Goal: Task Accomplishment & Management: Complete application form

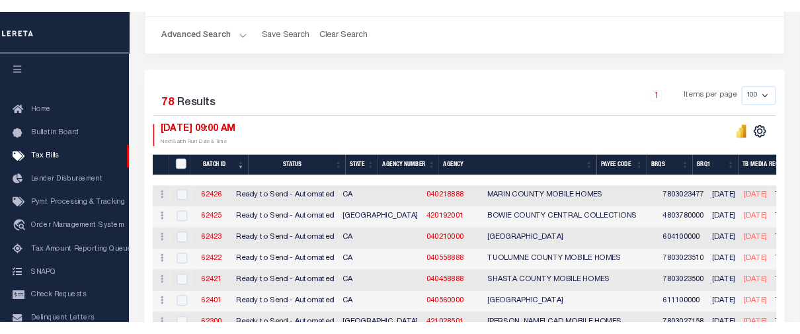
scroll to position [264, 0]
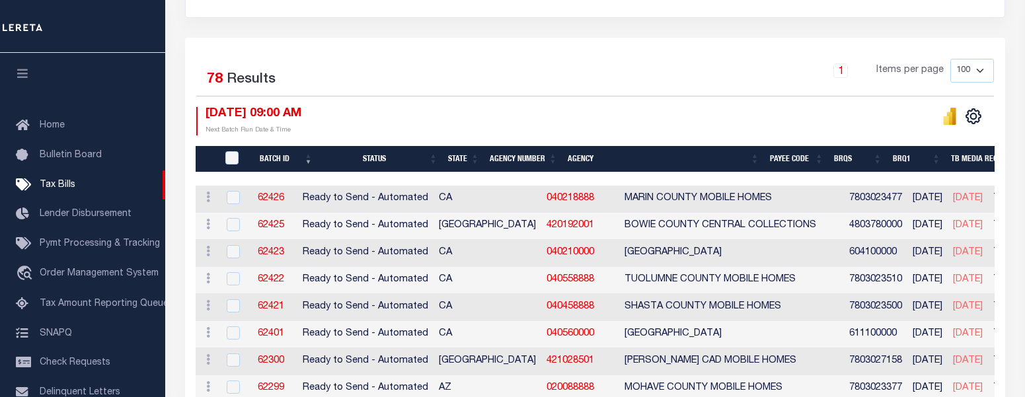
click at [550, 160] on th "Agency Number" at bounding box center [524, 159] width 78 height 27
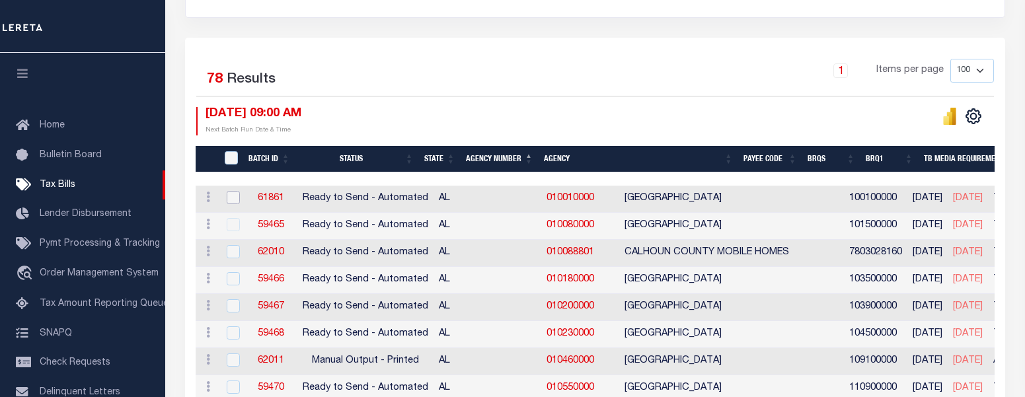
click at [227, 198] on input "checkbox" at bounding box center [233, 197] width 13 height 13
checkbox input "true"
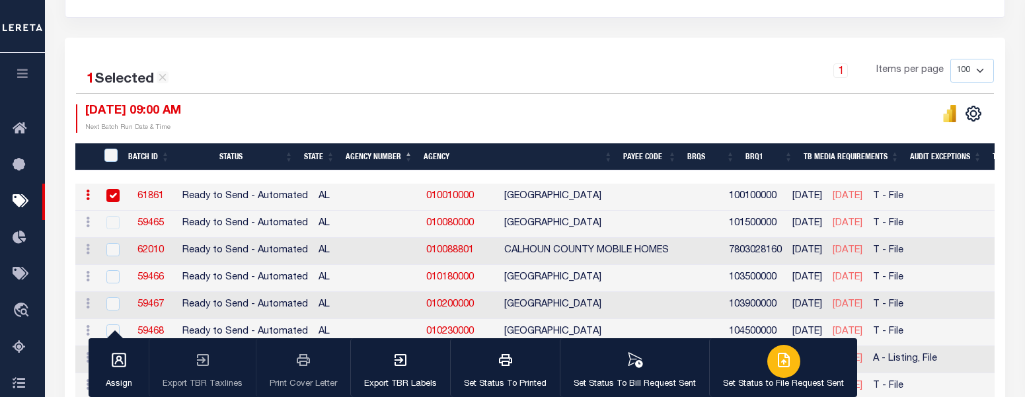
click at [779, 367] on icon "button" at bounding box center [784, 360] width 11 height 13
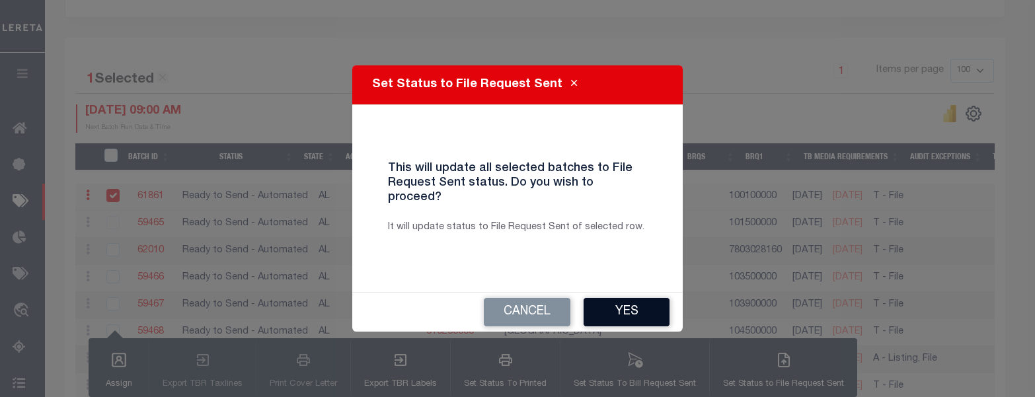
click at [646, 301] on button "Yes" at bounding box center [627, 312] width 86 height 28
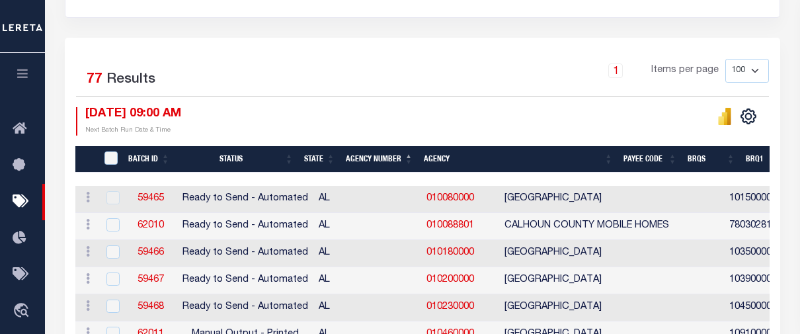
click at [24, 81] on button "button" at bounding box center [22, 75] width 45 height 45
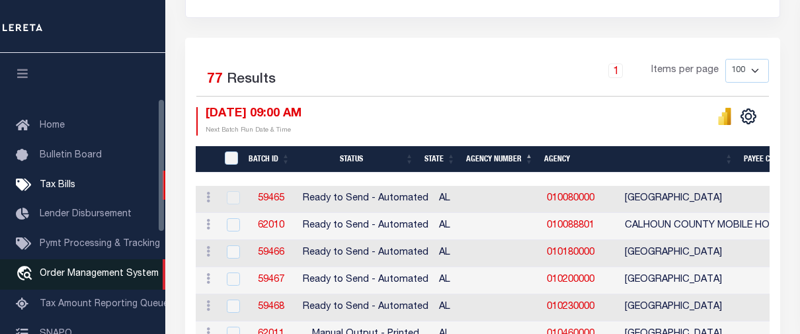
scroll to position [132, 0]
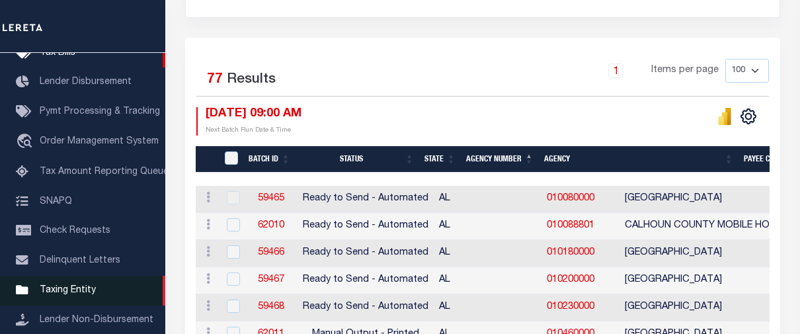
click at [73, 293] on span "Taxing Entity" at bounding box center [68, 290] width 56 height 9
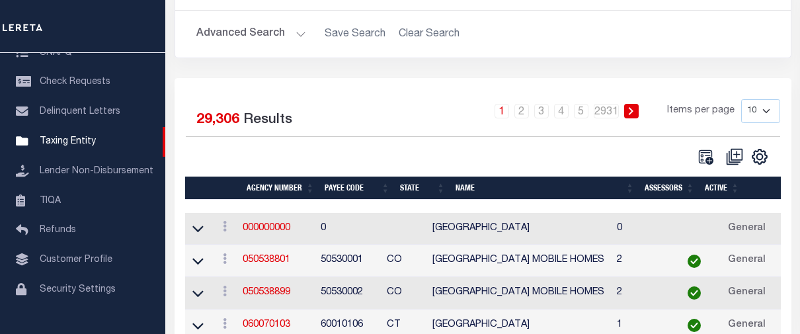
scroll to position [132, 0]
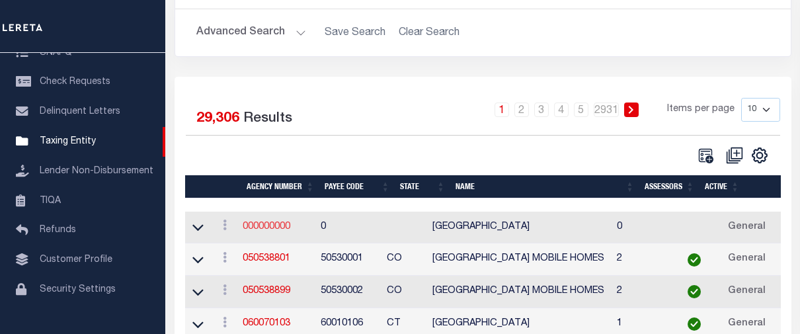
click at [256, 229] on link "000000000" at bounding box center [267, 226] width 48 height 9
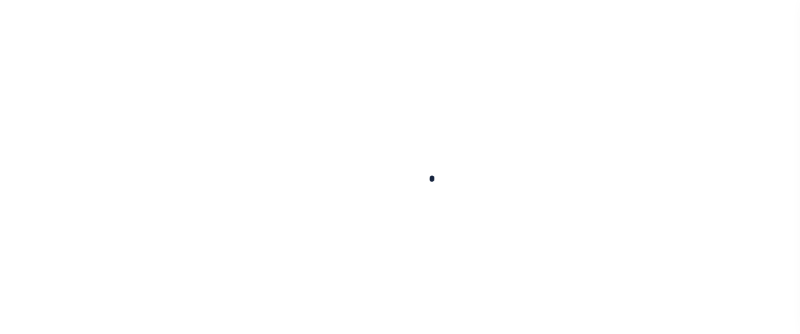
select select
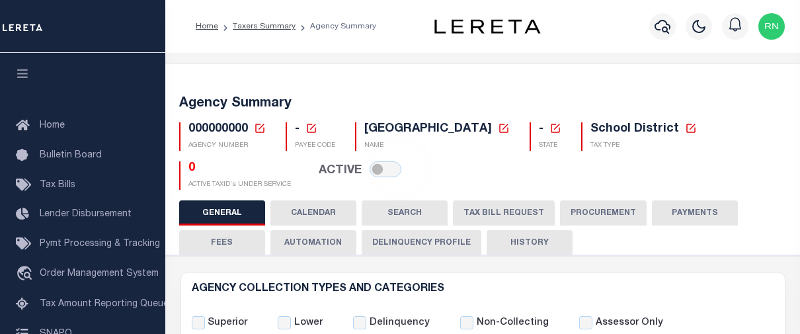
checkbox input "false"
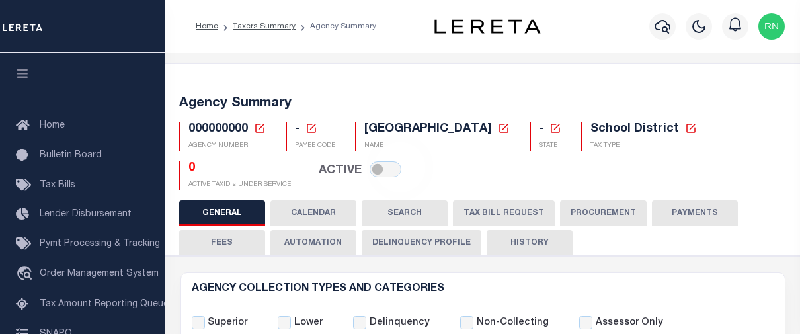
checkbox input "false"
click at [262, 130] on icon at bounding box center [260, 128] width 12 height 12
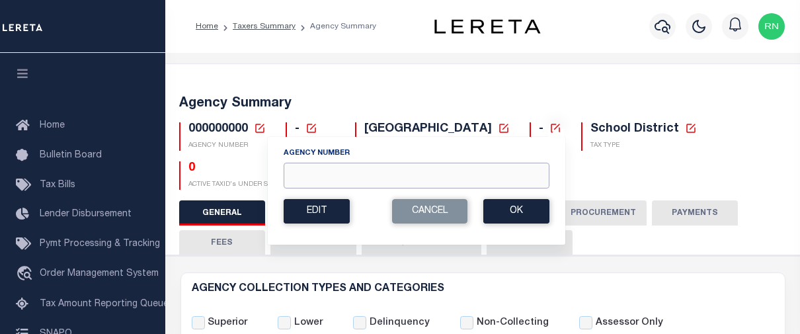
click at [316, 178] on input "Agency Number" at bounding box center [417, 176] width 266 height 26
type input "390080000"
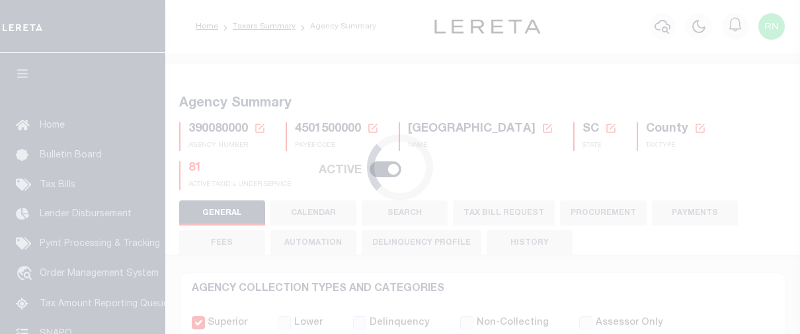
select select
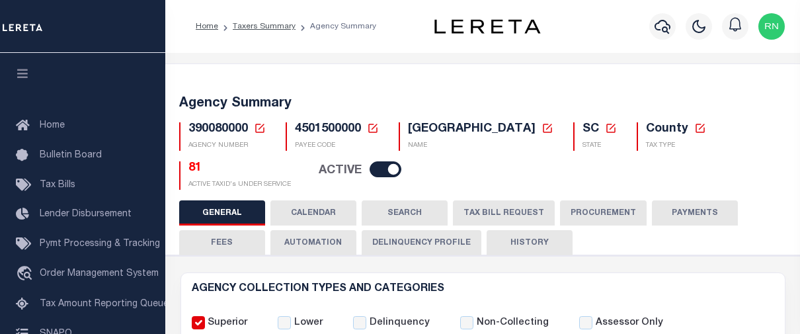
click at [194, 171] on h5 "81" at bounding box center [239, 168] width 102 height 15
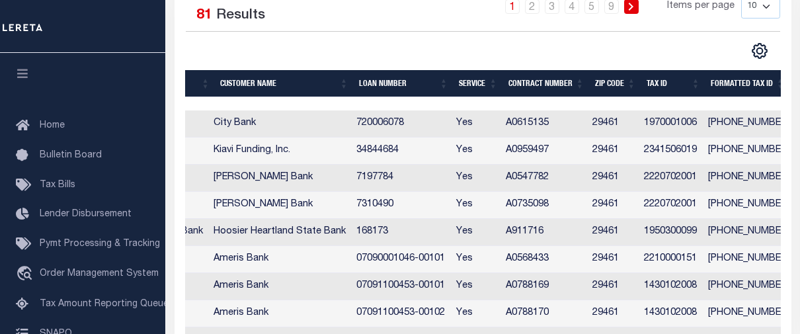
scroll to position [0, 303]
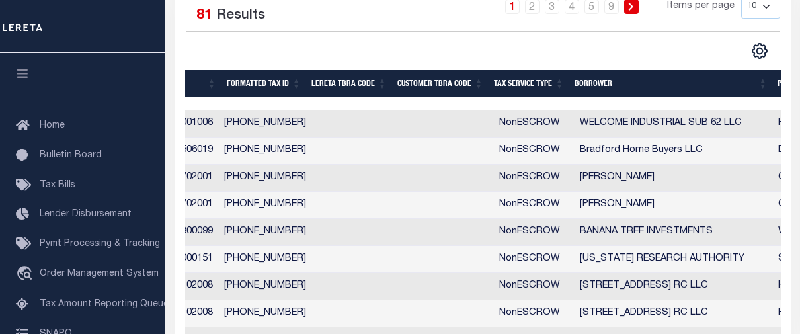
click at [528, 84] on th "Tax Service Type" at bounding box center [528, 83] width 81 height 27
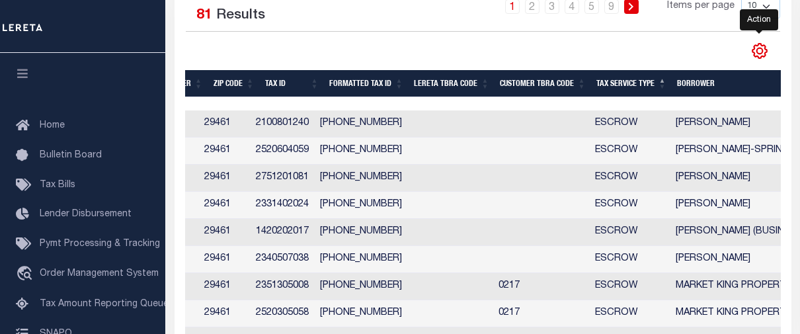
click at [759, 52] on icon "" at bounding box center [759, 50] width 17 height 17
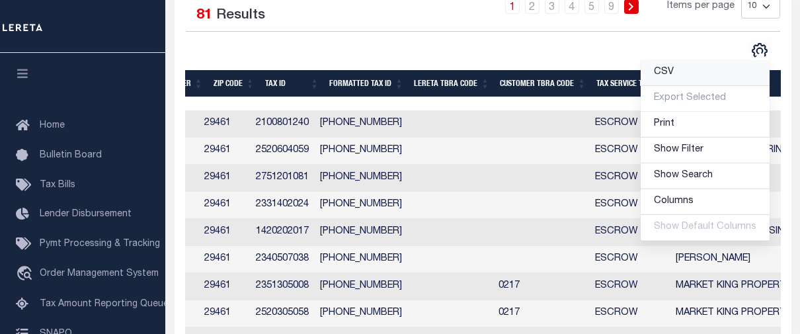
click at [680, 73] on link "CSV" at bounding box center [704, 73] width 129 height 26
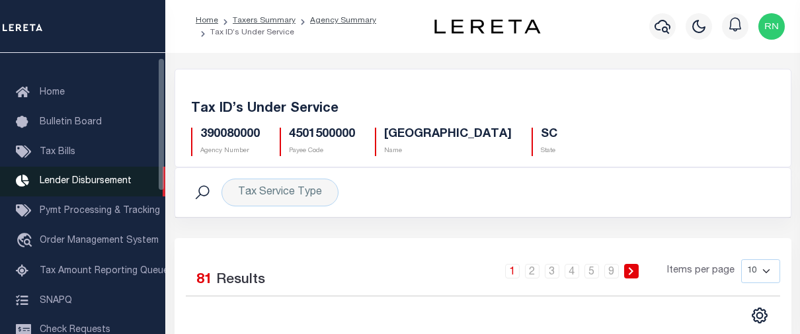
scroll to position [0, 0]
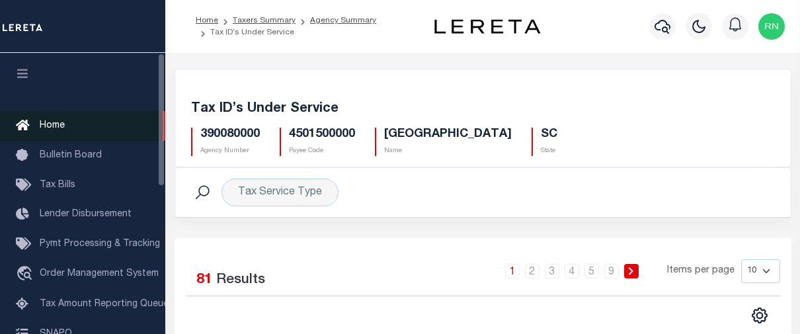
click at [65, 122] on link "Home" at bounding box center [82, 126] width 165 height 30
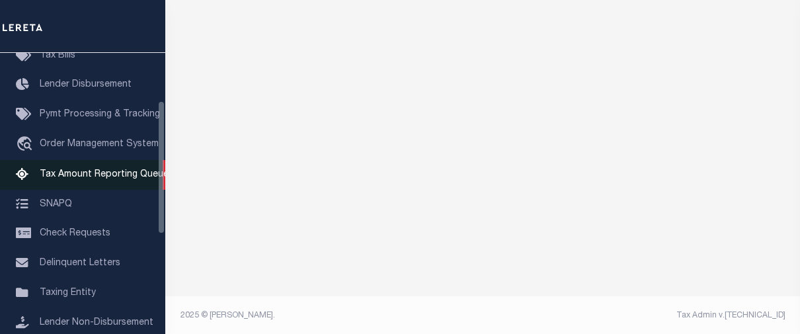
scroll to position [132, 0]
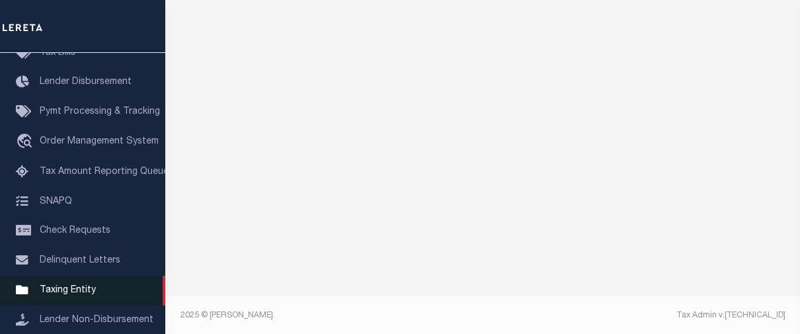
click at [73, 291] on span "Taxing Entity" at bounding box center [68, 290] width 56 height 9
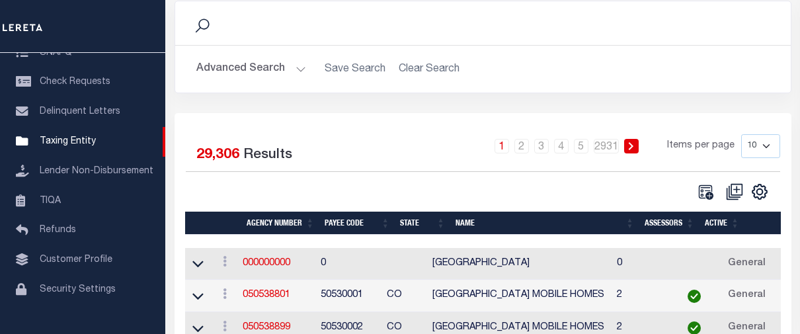
scroll to position [132, 0]
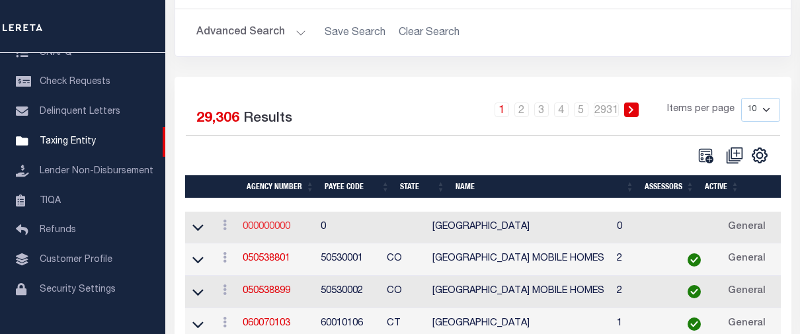
click at [281, 223] on link "000000000" at bounding box center [267, 226] width 48 height 9
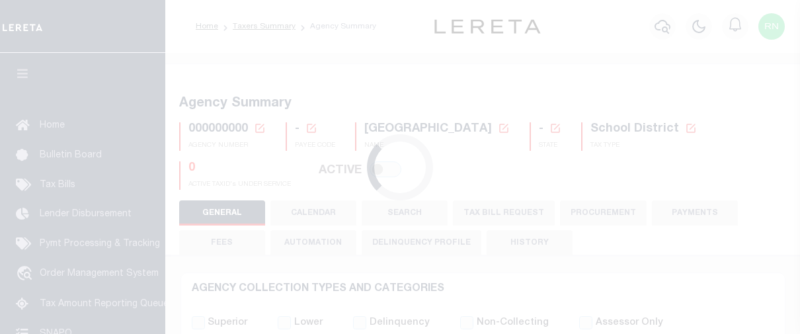
select select
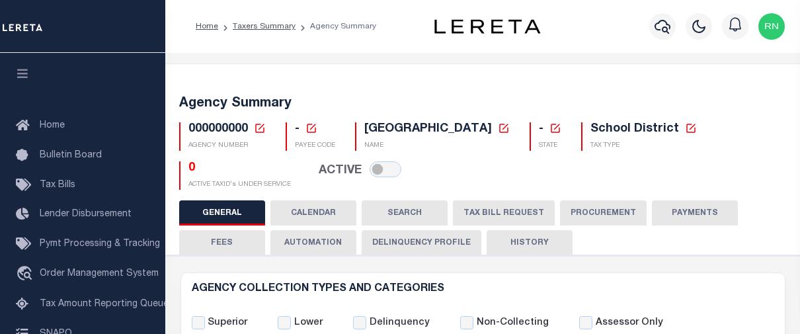
click at [258, 127] on icon at bounding box center [260, 128] width 12 height 12
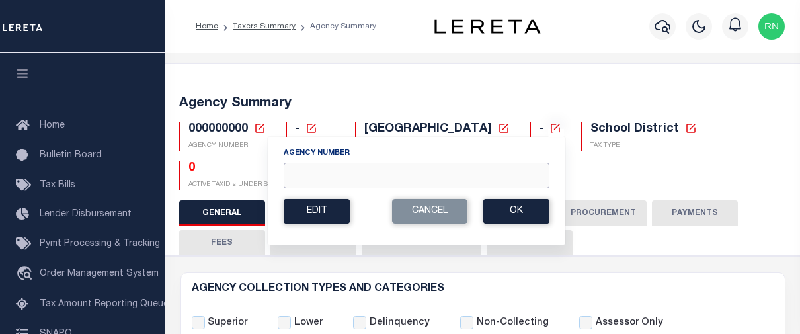
click at [303, 177] on input "Agency Number" at bounding box center [417, 176] width 266 height 26
type input "390080000"
click at [509, 210] on button "Ok" at bounding box center [516, 211] width 66 height 24
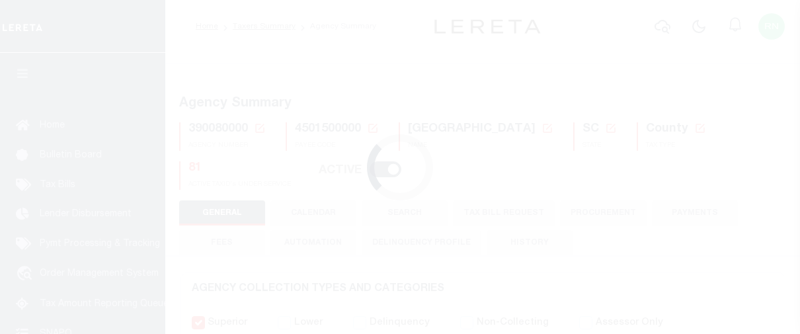
select select
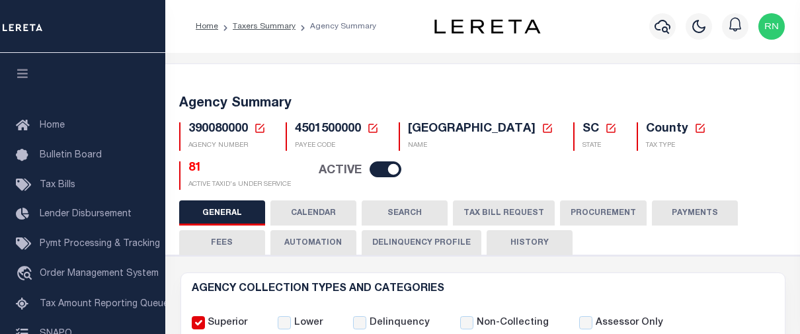
click at [486, 206] on button "TAX BILL REQUEST" at bounding box center [504, 212] width 102 height 25
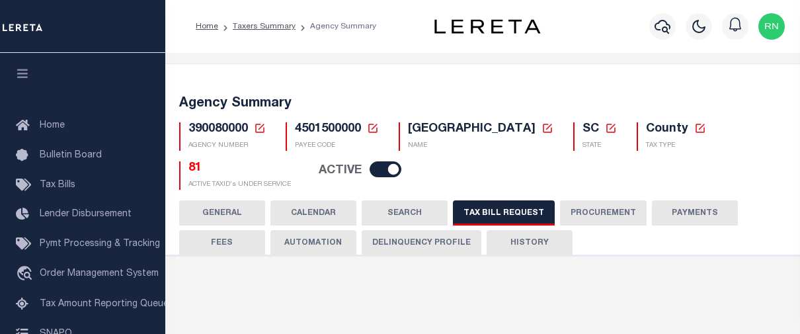
scroll to position [832, 0]
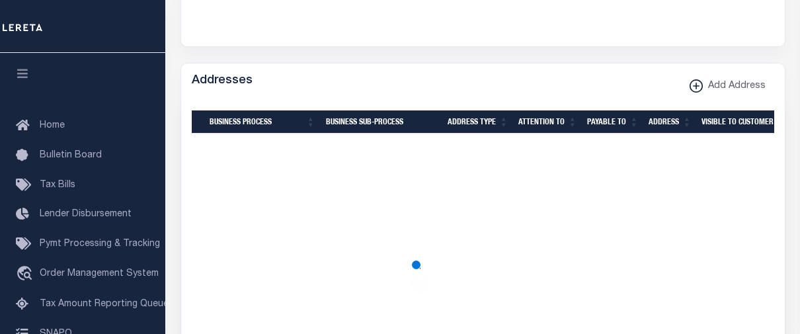
checkbox input "false"
select select "22"
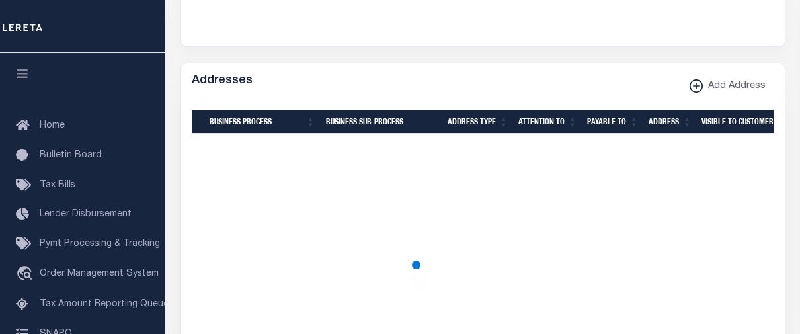
select select "true"
select select "14"
type input "079"
select select
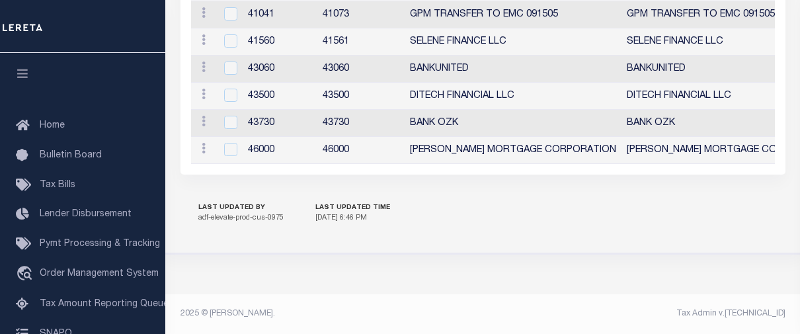
scroll to position [1703, 0]
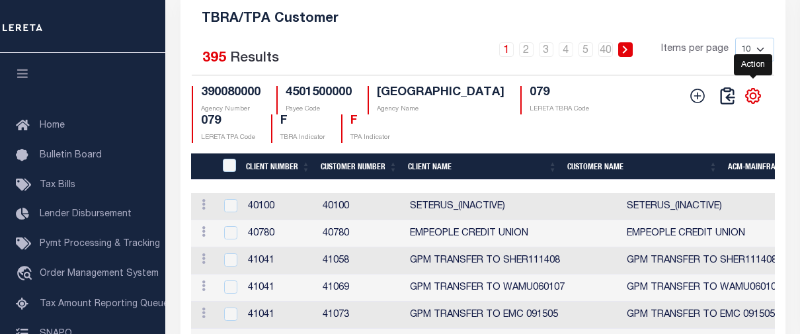
click at [745, 104] on icon "" at bounding box center [752, 95] width 17 height 17
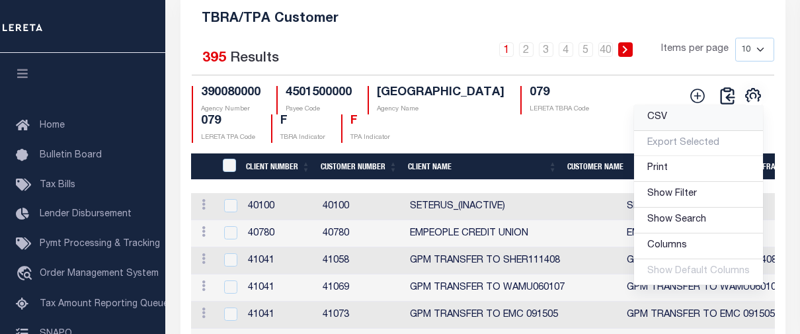
click at [658, 122] on span "CSV" at bounding box center [657, 116] width 20 height 9
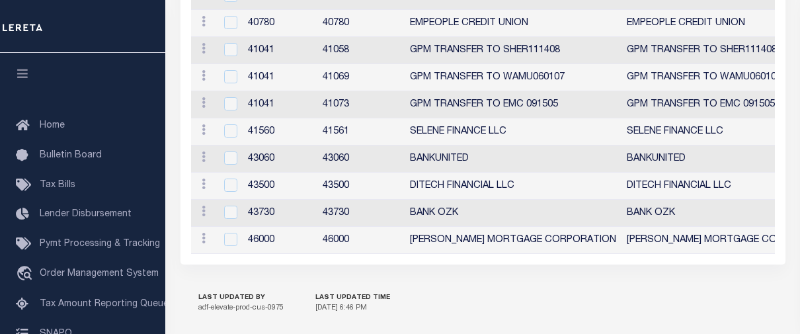
scroll to position [1717, 0]
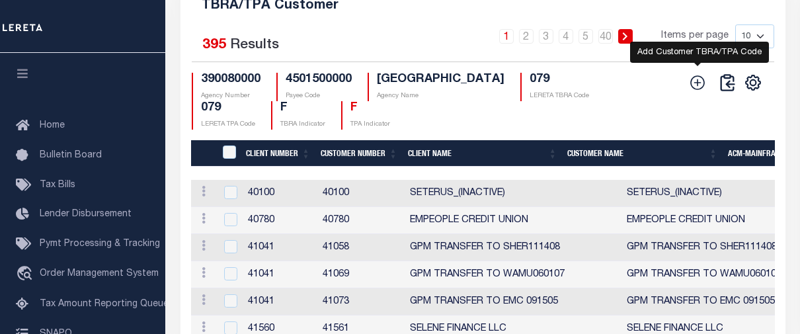
click at [696, 90] on icon at bounding box center [698, 82] width 15 height 15
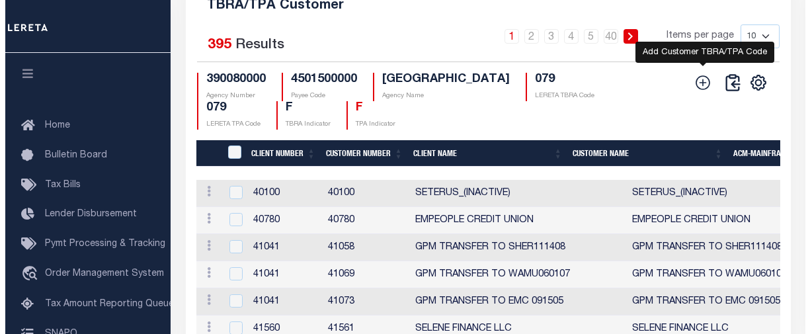
scroll to position [1699, 0]
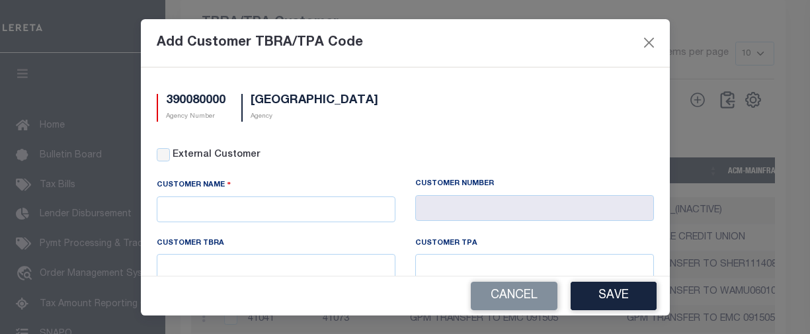
click at [155, 134] on div "390080000 Agency Number BERKELEY COUNTY Agency" at bounding box center [405, 116] width 517 height 44
click at [274, 198] on input "text" at bounding box center [276, 209] width 239 height 26
paste input "Renovo"
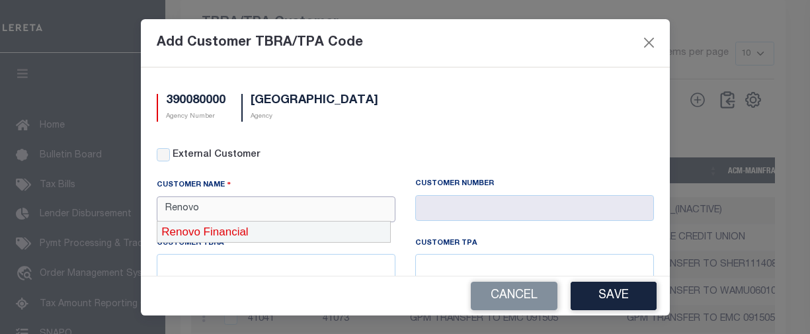
click at [248, 229] on div "Renovo Financial" at bounding box center [273, 231] width 233 height 21
type input "Renovo Financial"
type input "2241"
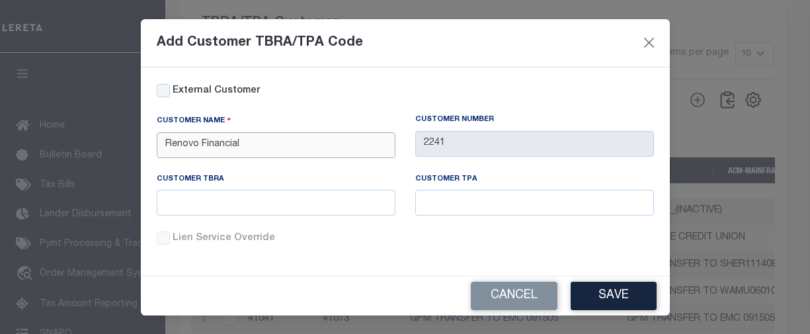
scroll to position [66, 0]
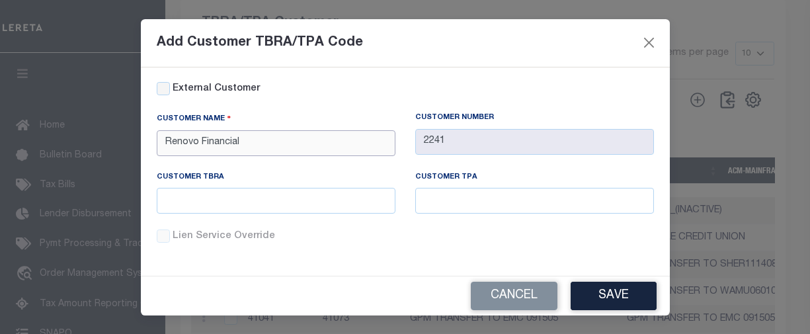
type input "Renovo Financial"
click at [268, 209] on input "text" at bounding box center [276, 201] width 239 height 26
type input "079"
click at [635, 294] on button "Save" at bounding box center [613, 296] width 86 height 28
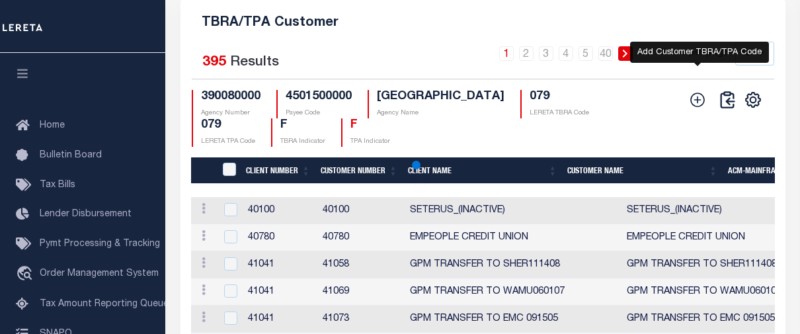
click at [697, 108] on icon at bounding box center [697, 99] width 17 height 17
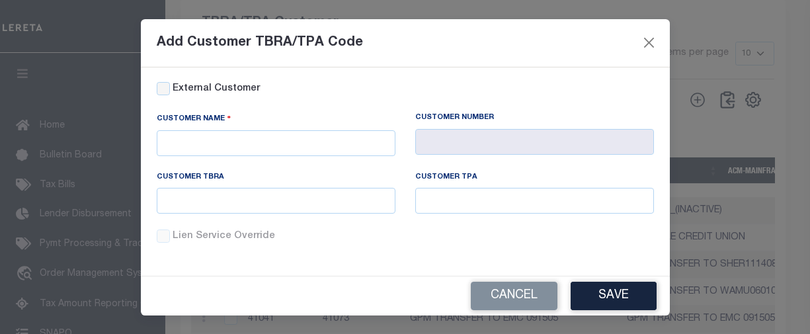
scroll to position [0, 0]
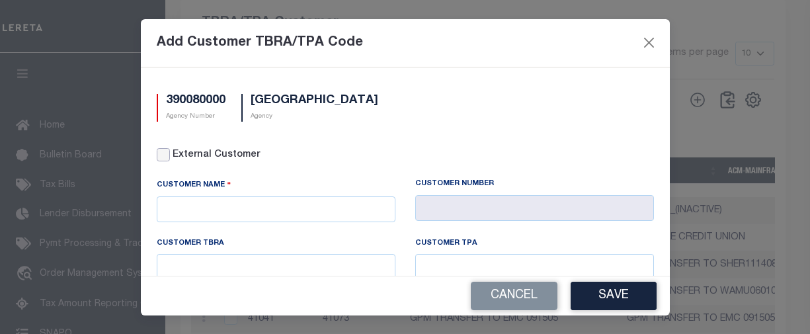
click at [163, 156] on input "External Customer" at bounding box center [163, 154] width 13 height 13
checkbox input "true"
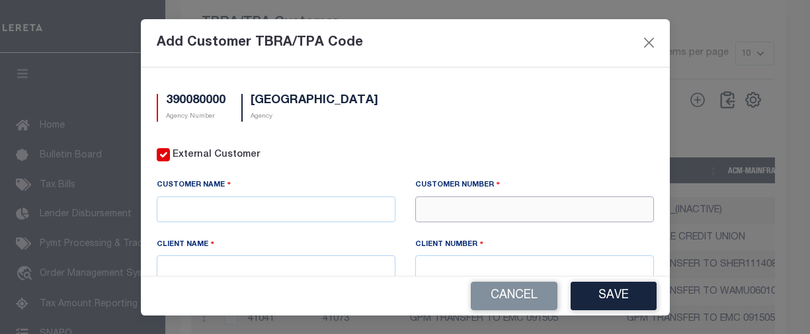
click at [450, 215] on input "text" at bounding box center [534, 209] width 239 height 26
type input "71410"
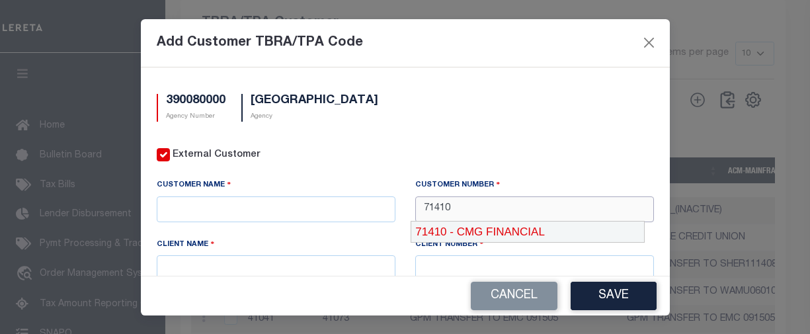
click at [473, 229] on div "71410 - CMG FINANCIAL" at bounding box center [527, 231] width 233 height 21
type input "CMG FINANCIAL"
type input "71410"
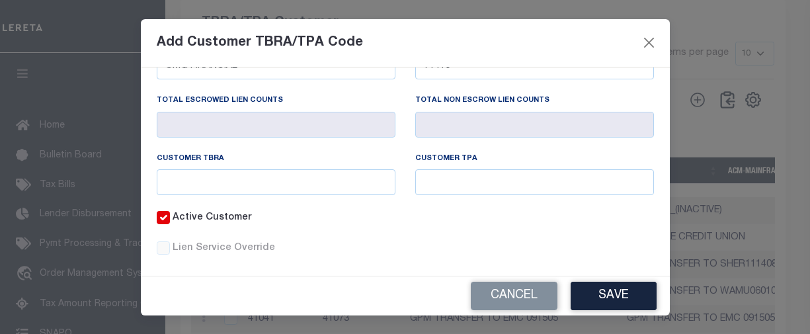
scroll to position [216, 0]
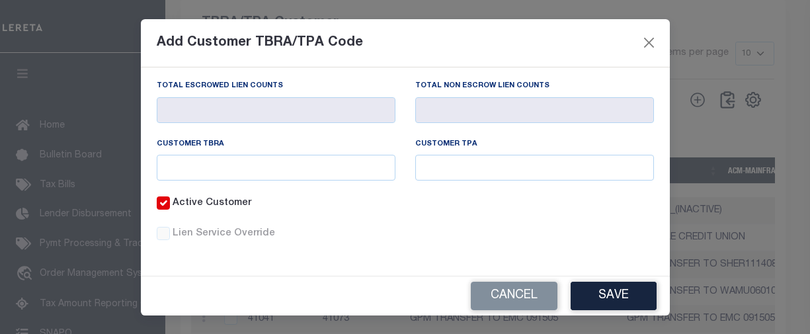
type input "71410"
click at [303, 171] on input "text" at bounding box center [276, 168] width 239 height 26
type input "079"
click at [594, 292] on button "Save" at bounding box center [613, 296] width 86 height 28
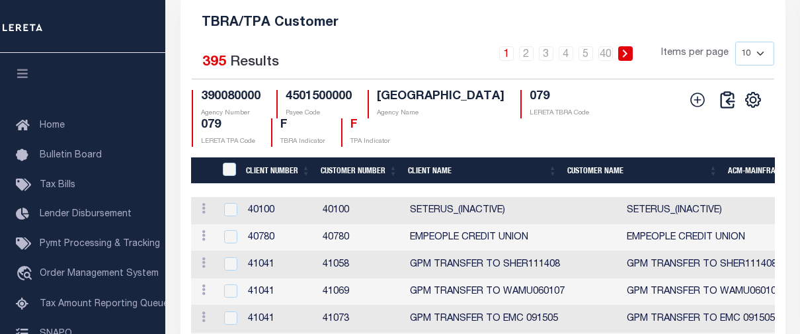
click at [411, 28] on h5 "TBRA/TPA Customer" at bounding box center [483, 20] width 584 height 21
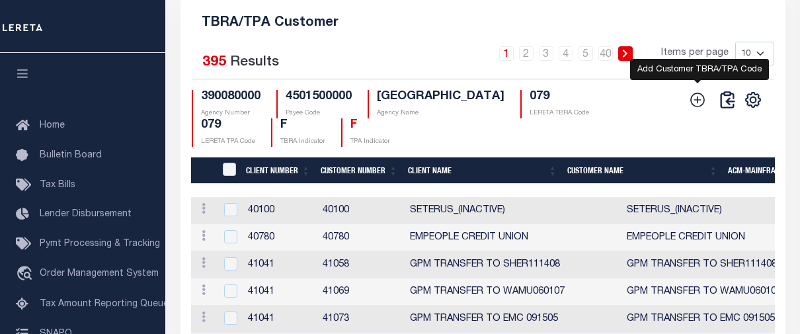
click at [705, 108] on icon at bounding box center [697, 99] width 17 height 17
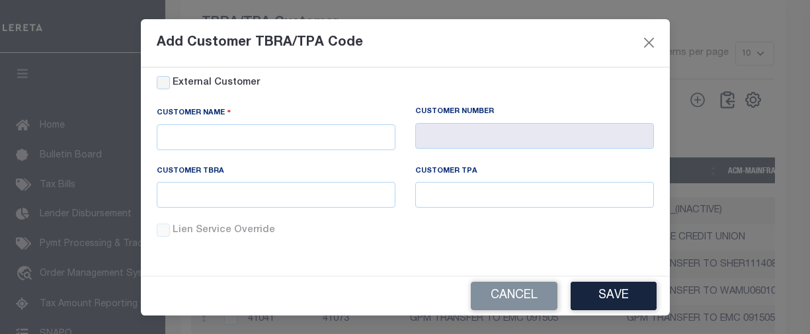
scroll to position [0, 0]
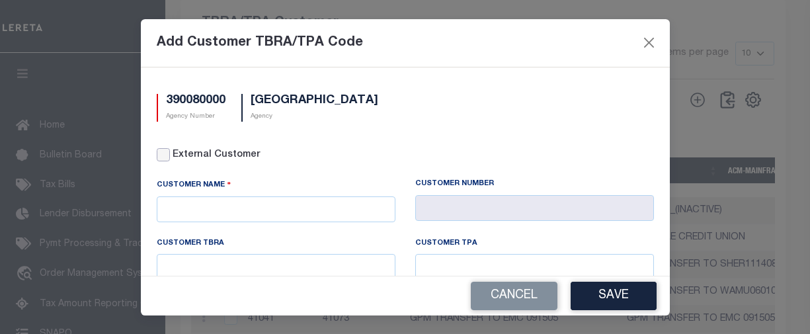
click at [163, 150] on input "External Customer" at bounding box center [163, 154] width 13 height 13
checkbox input "true"
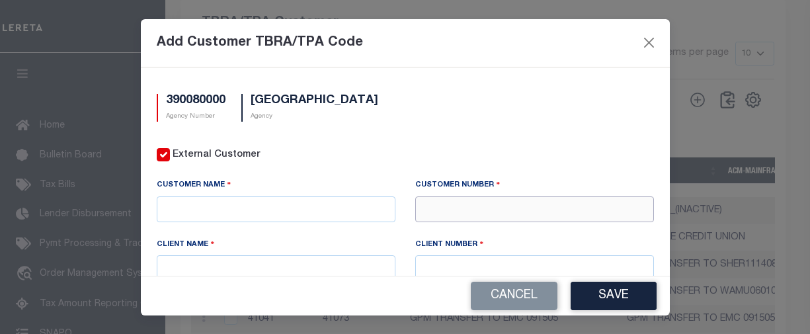
click at [507, 214] on input "text" at bounding box center [534, 209] width 239 height 26
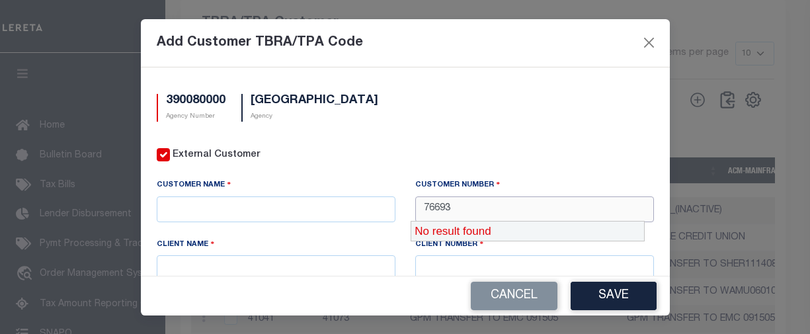
click at [508, 229] on div "No result found" at bounding box center [527, 231] width 234 height 21
type input "76693"
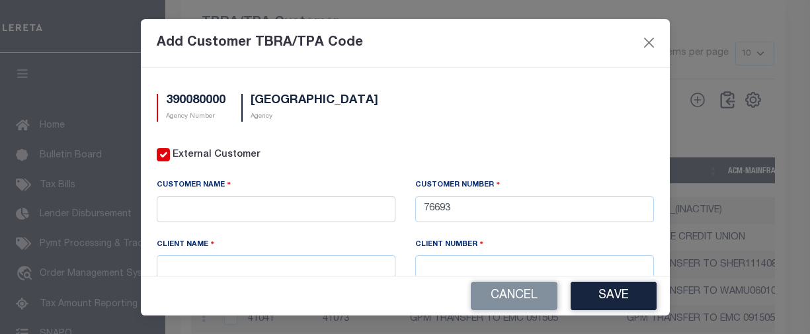
click at [446, 51] on div "Add Customer TBRA/TPA Code" at bounding box center [405, 43] width 529 height 48
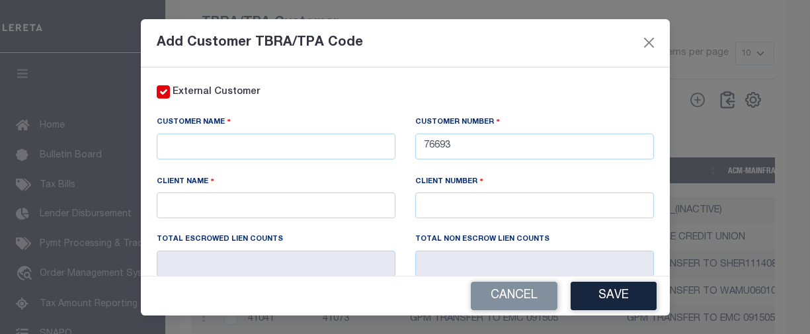
scroll to position [66, 0]
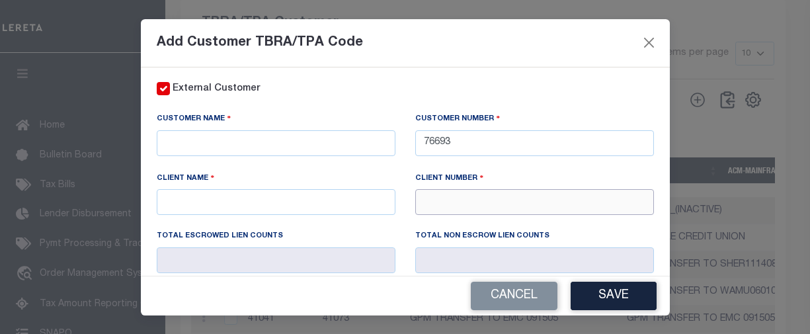
click at [461, 202] on input "text" at bounding box center [534, 202] width 239 height 26
type input "76693"
click at [263, 135] on input "text" at bounding box center [276, 143] width 239 height 26
paste input "LATINO"
click at [263, 149] on input "LATINO" at bounding box center [276, 143] width 239 height 26
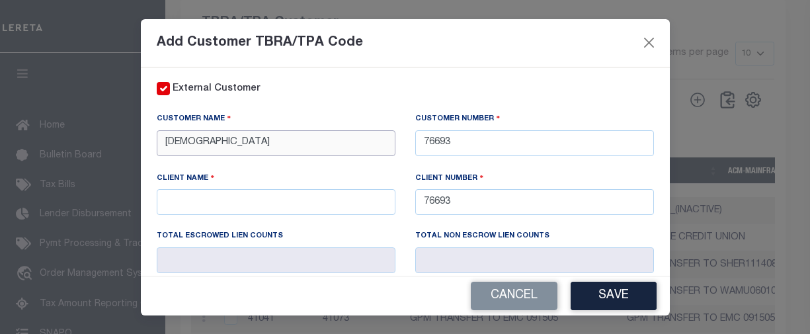
drag, startPoint x: 284, startPoint y: 147, endPoint x: 147, endPoint y: 145, distance: 137.5
click at [147, 145] on div "Customer Name LATINO" at bounding box center [276, 141] width 258 height 59
paste input "COMMUNITY CREDIT UNION"
type input "LATINO COMMUNITY CREDIT UNION"
click at [216, 194] on input "text" at bounding box center [276, 202] width 239 height 26
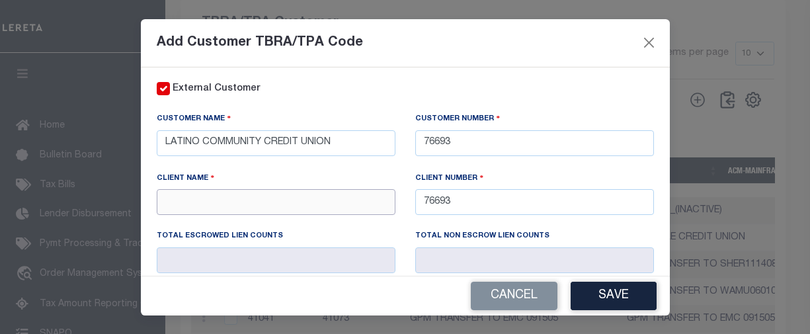
paste input "LATINO COMMUNITY CREDIT UNION"
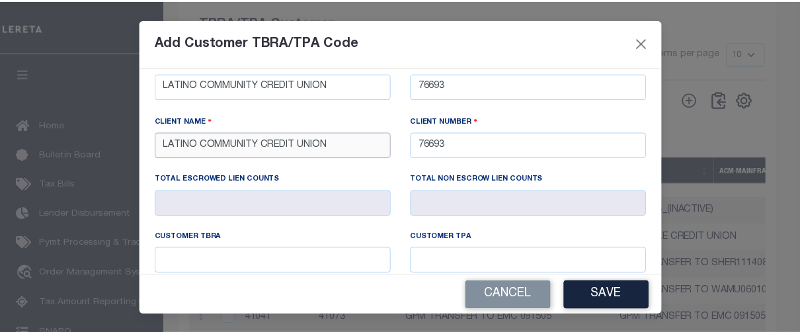
scroll to position [198, 0]
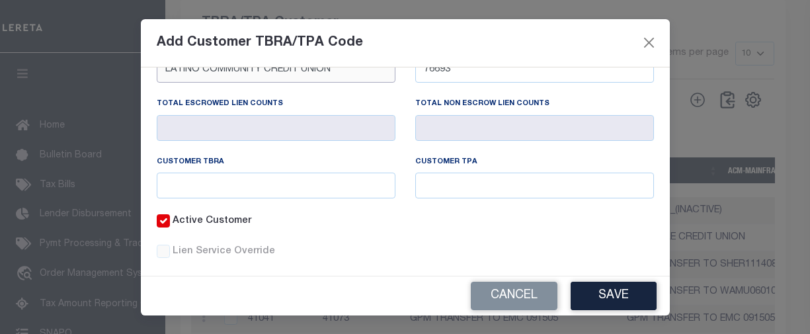
type input "LATINO COMMUNITY CREDIT UNION"
click at [306, 178] on input "text" at bounding box center [276, 186] width 239 height 26
type input "079"
click at [590, 295] on button "Save" at bounding box center [613, 296] width 86 height 28
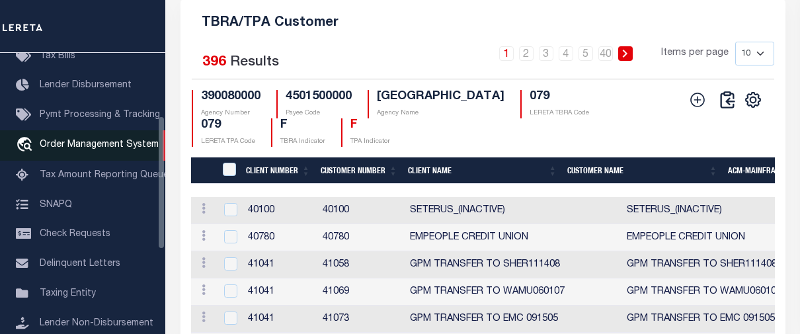
scroll to position [132, 0]
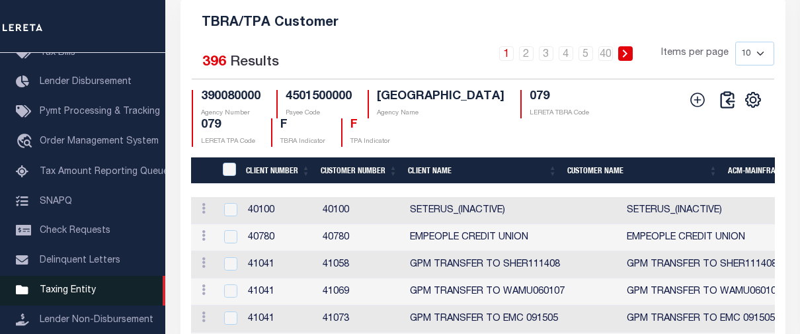
click at [65, 290] on span "Taxing Entity" at bounding box center [68, 290] width 56 height 9
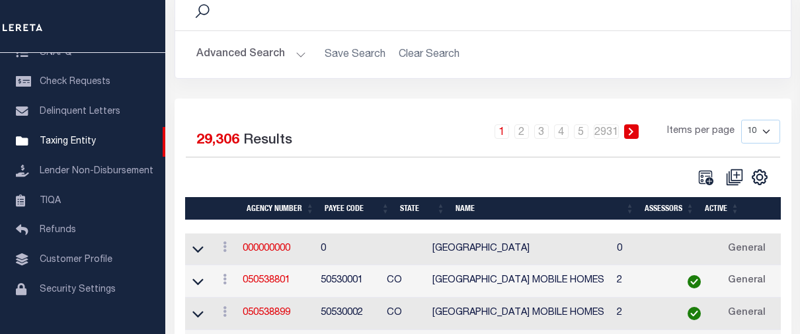
scroll to position [132, 0]
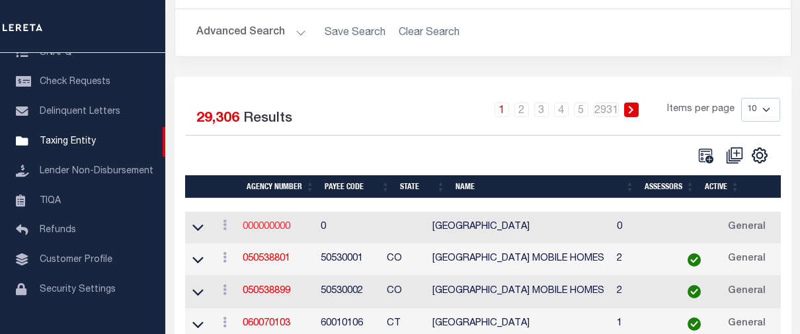
click at [274, 229] on link "000000000" at bounding box center [267, 226] width 48 height 9
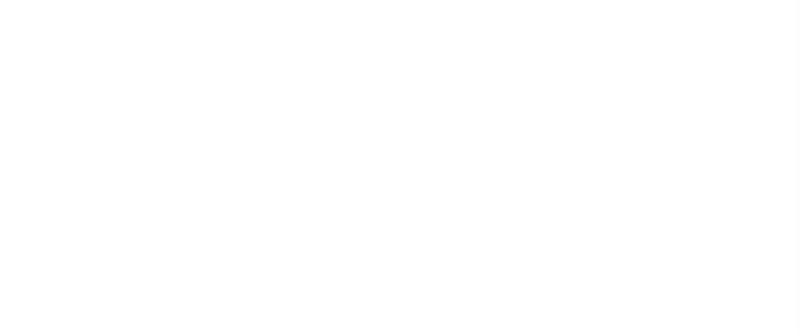
select select
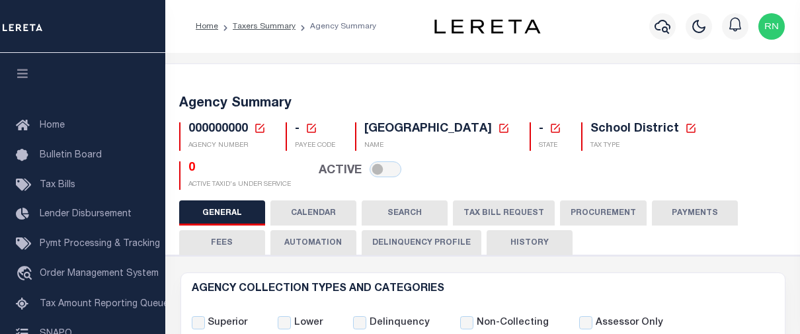
click at [255, 128] on icon at bounding box center [260, 128] width 12 height 12
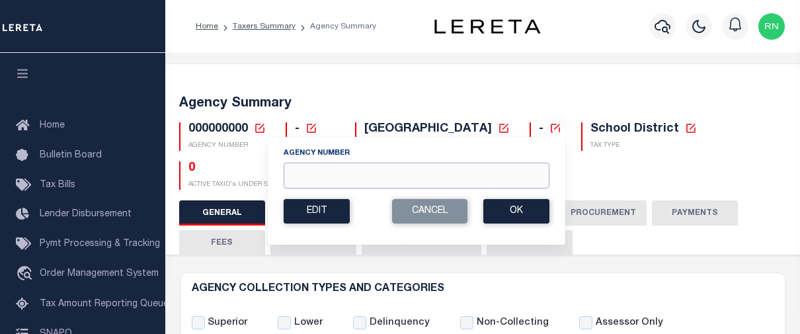
click at [457, 178] on input "Agency Number" at bounding box center [417, 176] width 266 height 26
type input "390100000"
click at [519, 213] on button "Ok" at bounding box center [516, 211] width 66 height 24
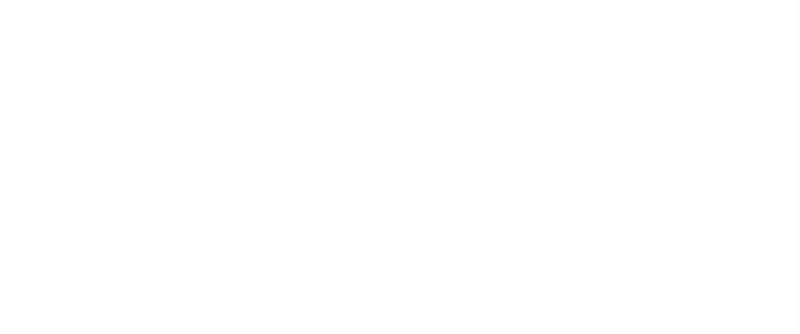
select select
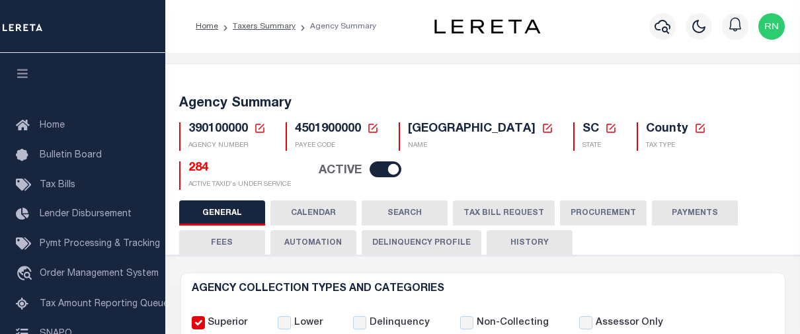
click at [482, 215] on button "TAX BILL REQUEST" at bounding box center [504, 212] width 102 height 25
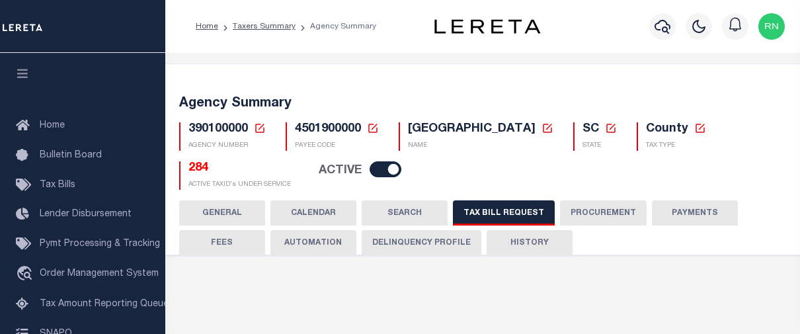
select select "27"
checkbox input "false"
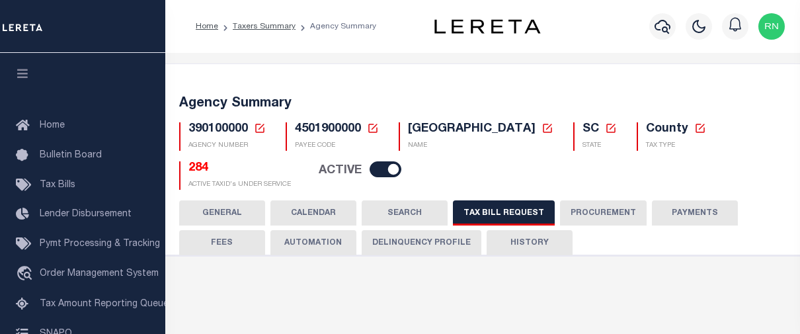
select select "22"
select select "true"
select select "14"
type input "584"
select select
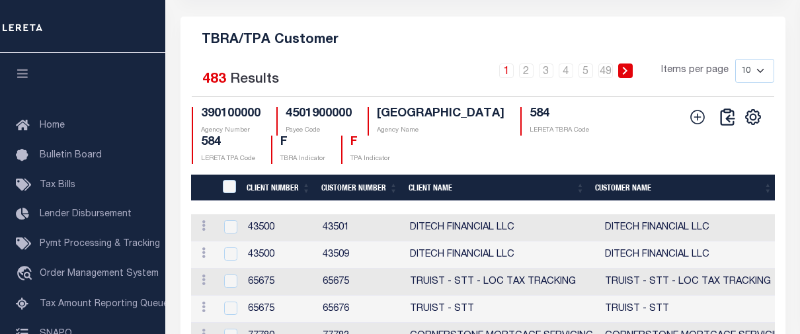
scroll to position [1787, 0]
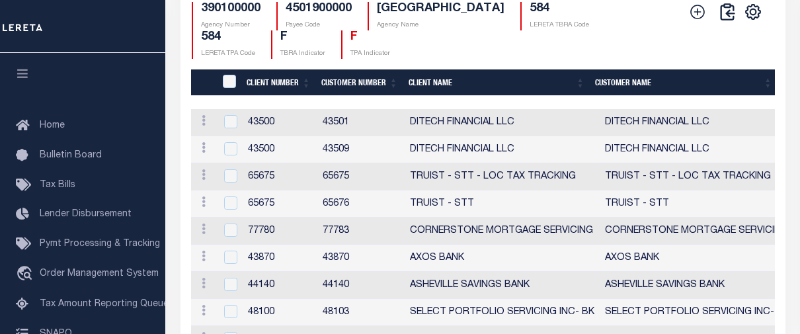
click at [697, 19] on icon at bounding box center [698, 12] width 15 height 15
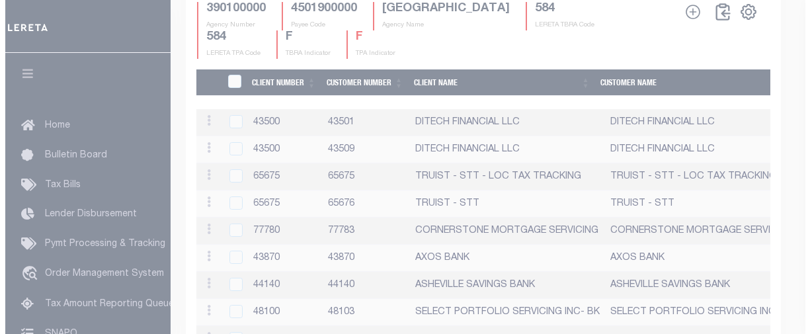
scroll to position [1770, 0]
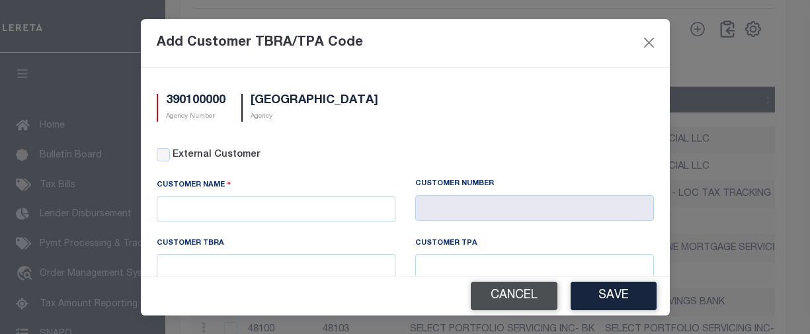
click at [532, 295] on button "Cancel" at bounding box center [514, 296] width 87 height 28
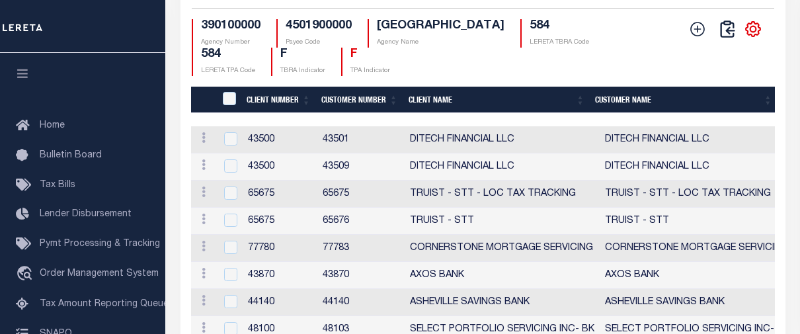
click at [754, 32] on icon "" at bounding box center [753, 29] width 6 height 6
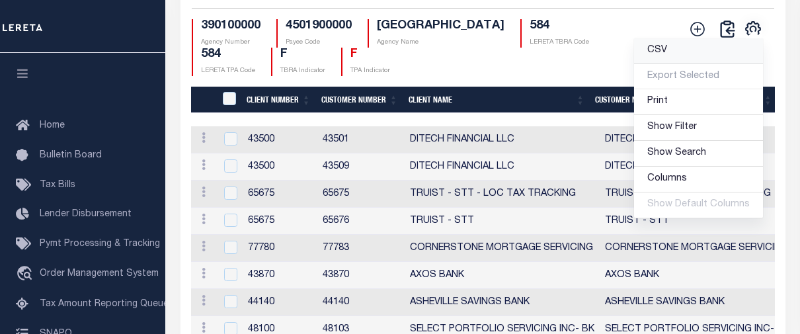
click at [683, 64] on link "CSV" at bounding box center [698, 51] width 129 height 26
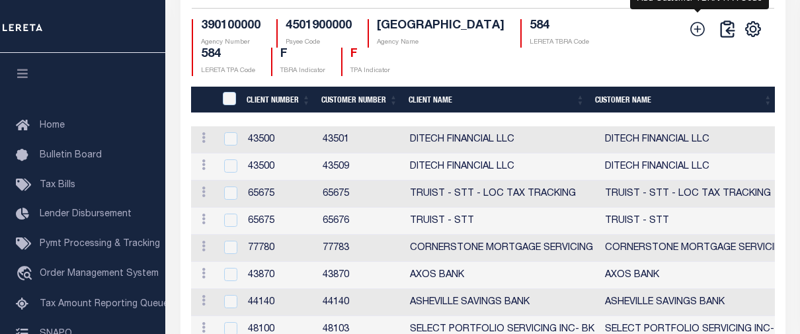
click at [697, 36] on icon at bounding box center [698, 29] width 15 height 15
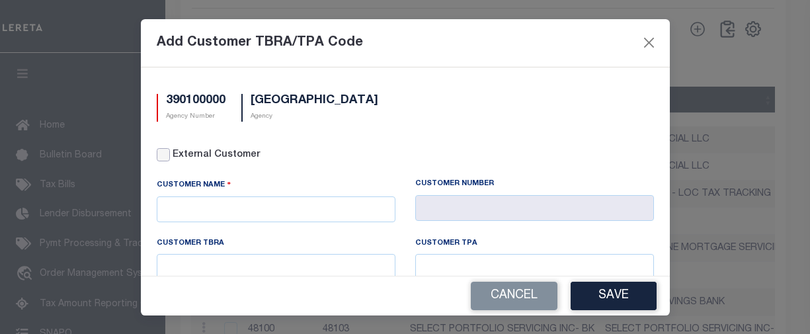
click at [167, 157] on input "External Customer" at bounding box center [163, 154] width 13 height 13
checkbox input "true"
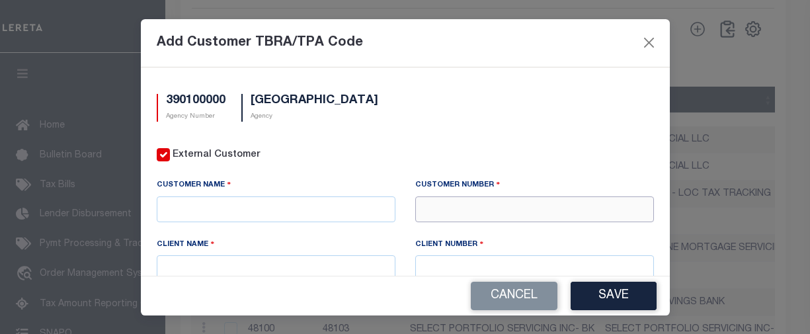
click at [432, 202] on input "text" at bounding box center [534, 209] width 239 height 26
type input "42590"
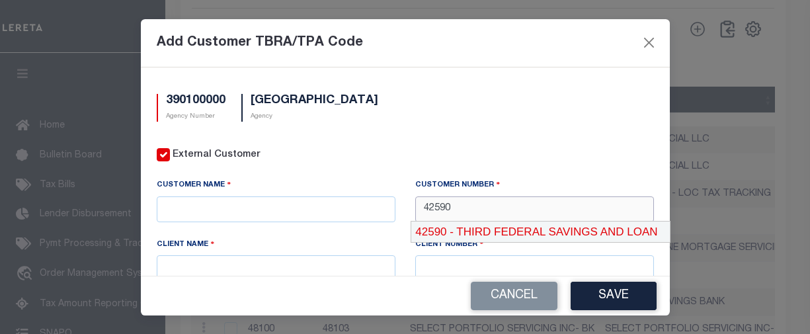
click at [484, 225] on div "42590 - THIRD FEDERAL SAVINGS AND LOAN" at bounding box center [540, 231] width 258 height 21
type input "THIRD FEDERAL SAVINGS AND LOAN"
type input "42590"
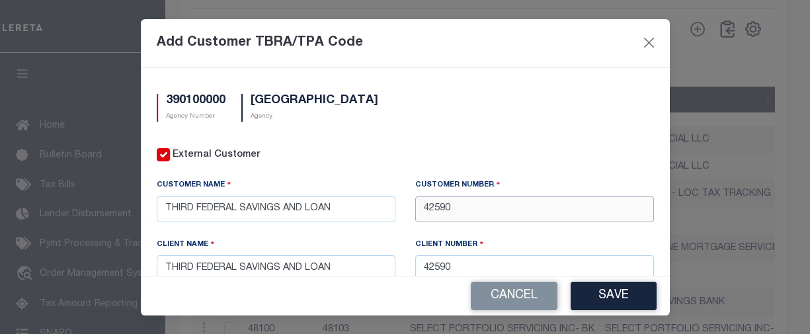
scroll to position [132, 0]
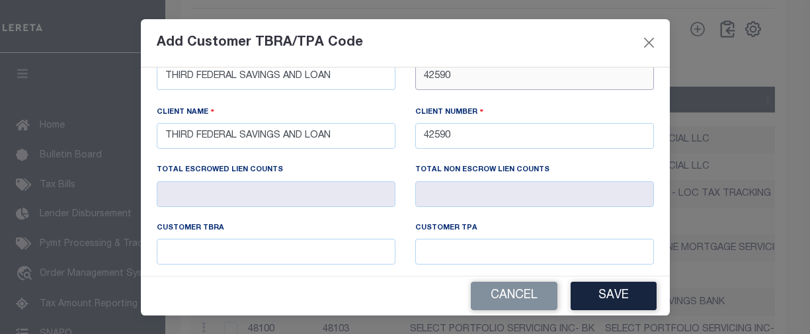
type input "42590"
click at [267, 243] on input "text" at bounding box center [276, 252] width 239 height 26
type input "584"
click at [574, 286] on button "Save" at bounding box center [613, 296] width 86 height 28
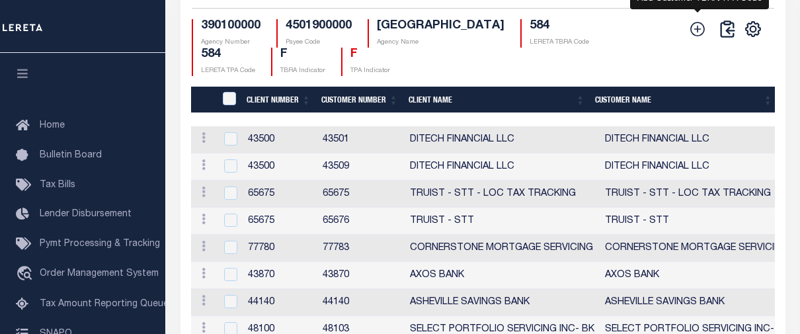
click at [695, 36] on icon at bounding box center [698, 29] width 15 height 15
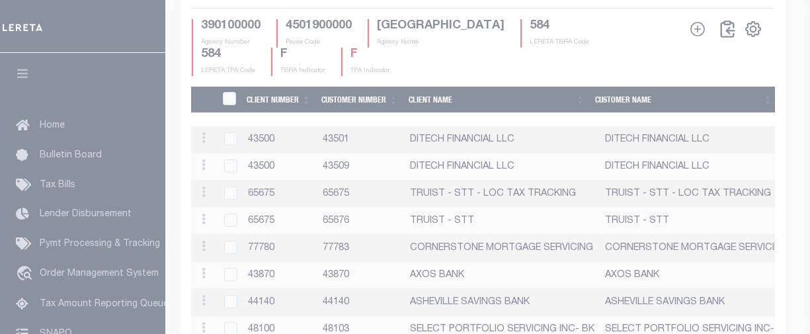
scroll to position [0, 0]
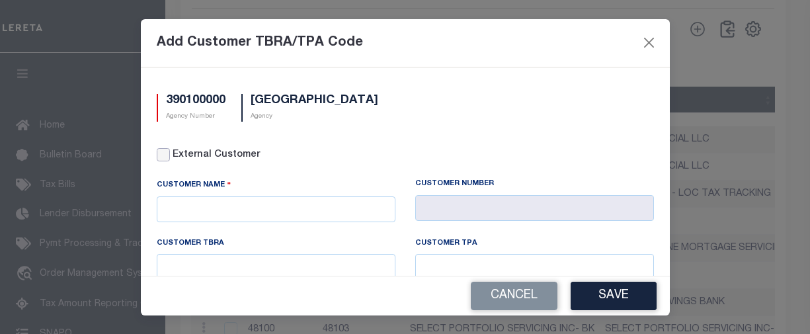
click at [165, 155] on input "External Customer" at bounding box center [163, 154] width 13 height 13
checkbox input "true"
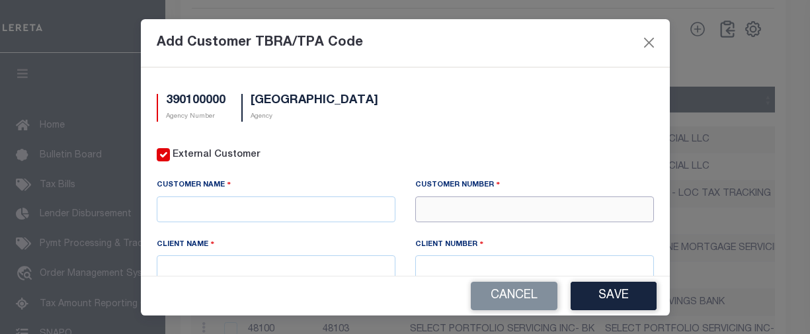
click at [467, 208] on input "text" at bounding box center [534, 209] width 239 height 26
type input "75118"
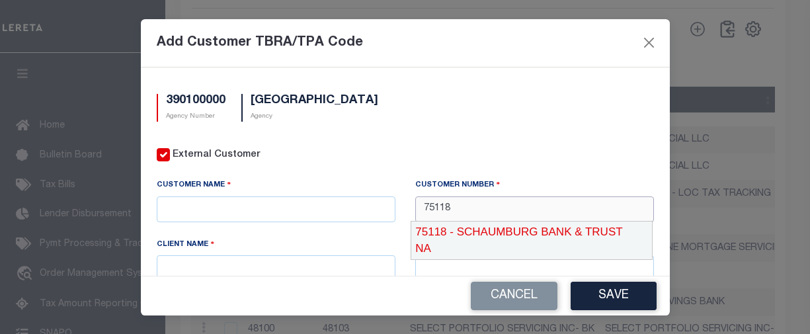
click at [488, 233] on div "75118 - SCHAUMBURG BANK & TRUST NA" at bounding box center [531, 240] width 241 height 38
type input "SCHAUMBURG BANK & TRUST NA"
type input "75110"
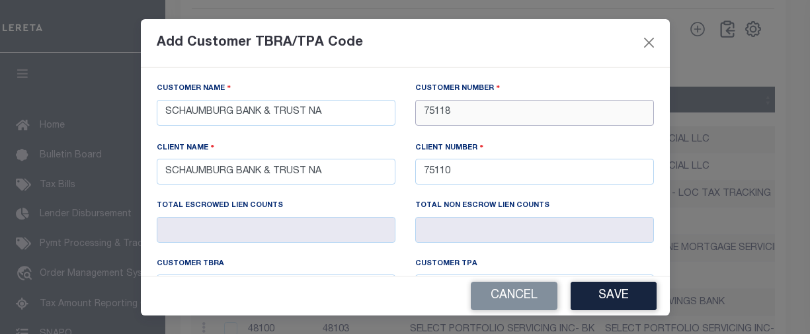
scroll to position [132, 0]
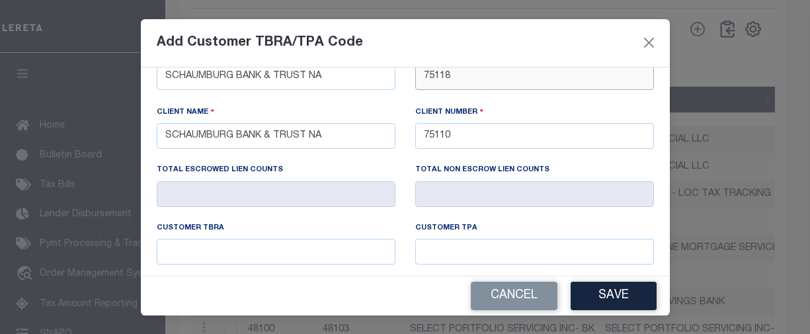
type input "75118"
click at [241, 251] on input "text" at bounding box center [276, 252] width 239 height 26
type input "584"
click at [608, 290] on button "Save" at bounding box center [613, 296] width 86 height 28
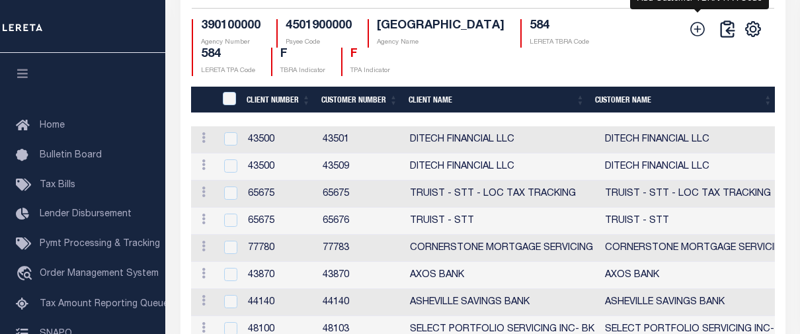
click at [695, 38] on icon at bounding box center [697, 28] width 17 height 17
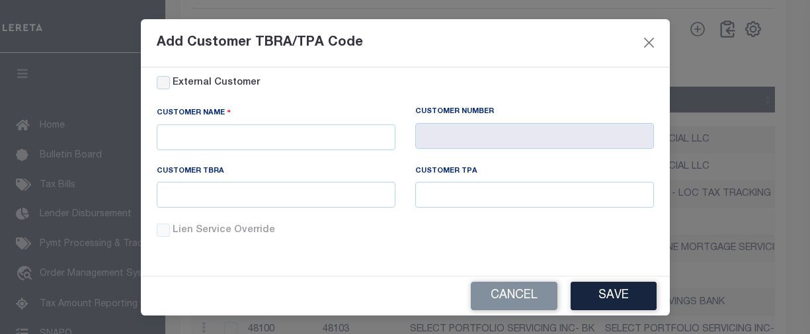
scroll to position [0, 0]
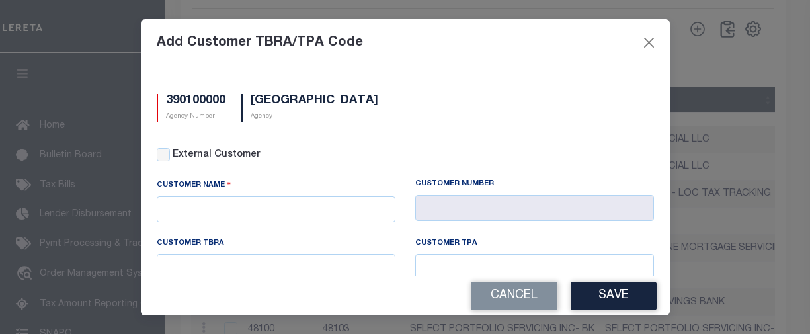
click at [170, 155] on div "External Customer" at bounding box center [405, 155] width 497 height 15
click at [158, 159] on input "External Customer" at bounding box center [163, 154] width 13 height 13
checkbox input "true"
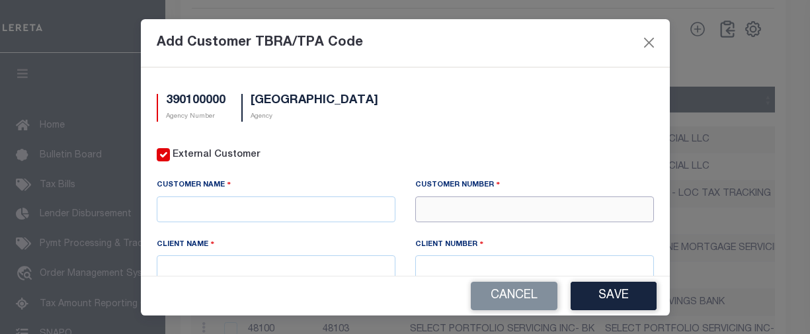
click at [465, 204] on input "text" at bounding box center [534, 209] width 239 height 26
type input "76693"
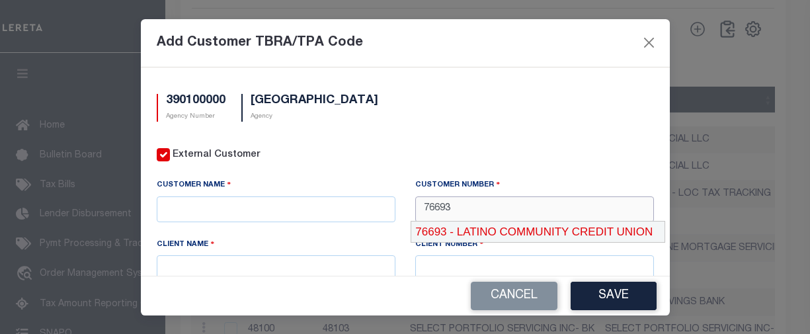
click at [481, 231] on div "76693 - LATINO COMMUNITY CREDIT UNION" at bounding box center [538, 231] width 254 height 21
type input "LATINO COMMUNITY CREDIT UNION"
type input "76693"
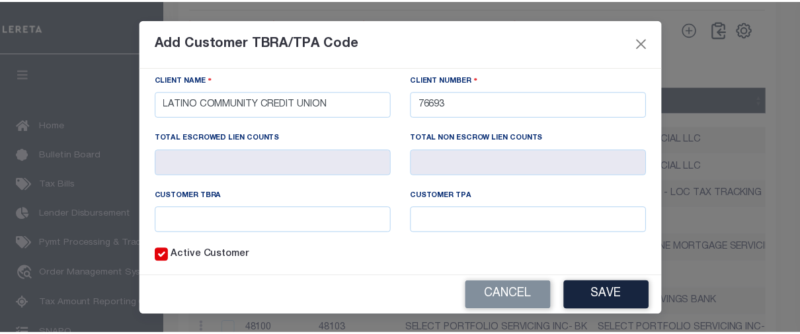
scroll to position [216, 0]
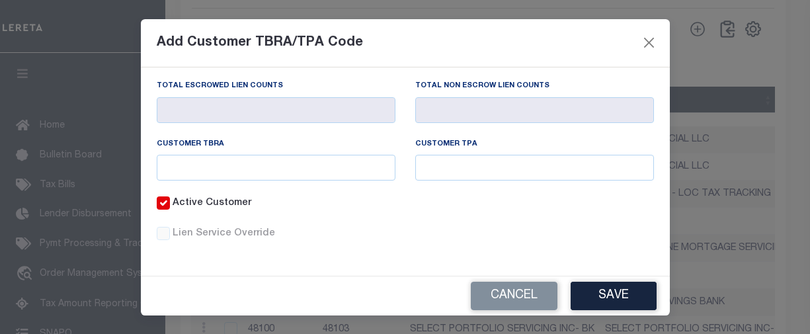
type input "76693"
click at [319, 173] on input "text" at bounding box center [276, 168] width 239 height 26
type input "584"
click at [616, 292] on button "Save" at bounding box center [613, 296] width 86 height 28
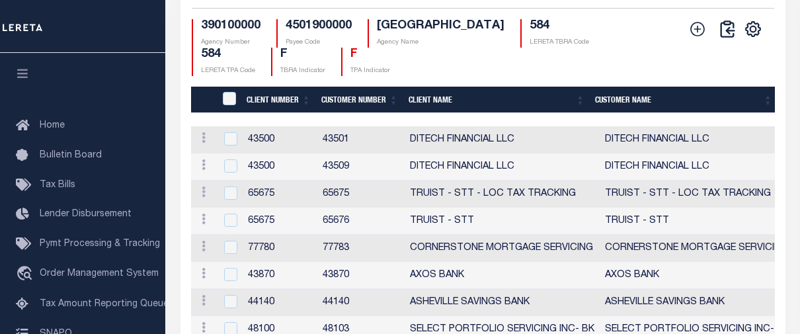
click at [176, 225] on div "TBRA/TPA Customer Selected 486 Results 1 2 3 4 5 … 49 Items per page 10 25 50 1…" at bounding box center [483, 168] width 625 height 479
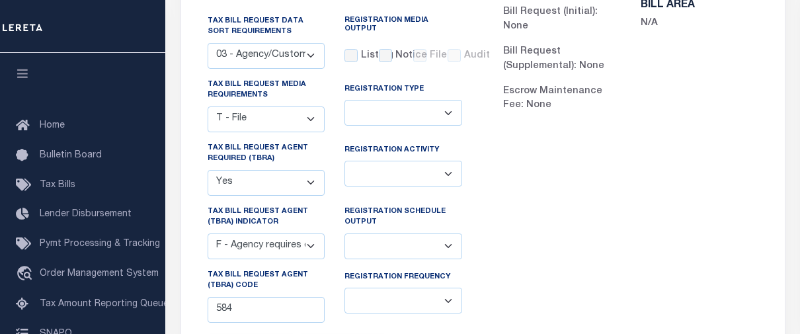
scroll to position [0, 0]
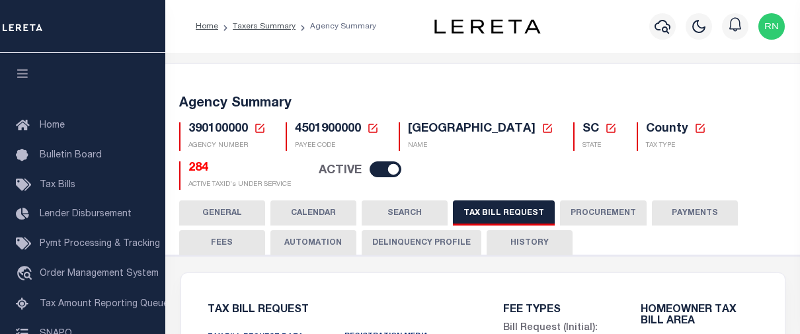
click at [265, 131] on icon at bounding box center [260, 128] width 12 height 12
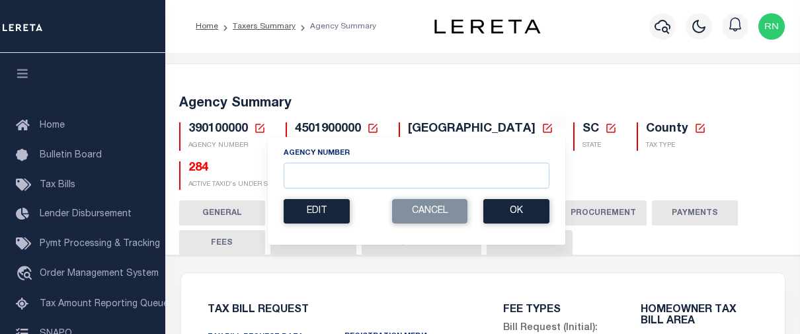
click at [360, 87] on div "Agency Summary 390100000 Agency Number Edit Cancel Ok New Agency Number Cancel …" at bounding box center [482, 140] width 639 height 120
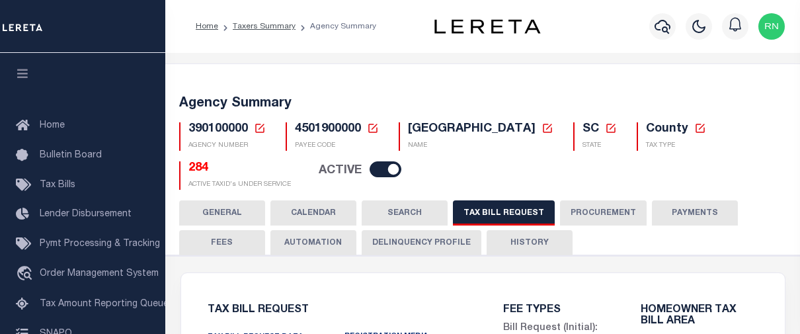
click at [195, 169] on h5 "284" at bounding box center [239, 168] width 102 height 15
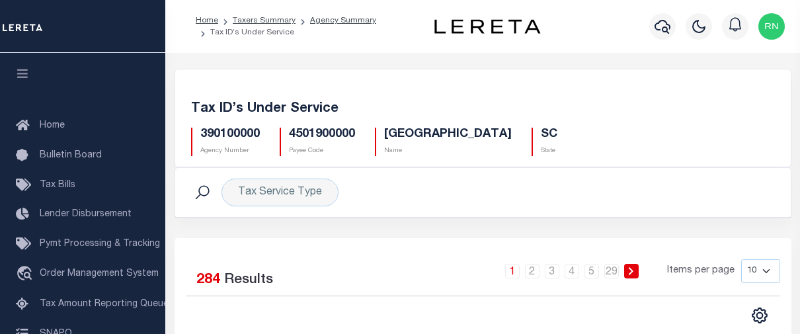
click at [458, 205] on div "Tax Service Type Search" at bounding box center [483, 192] width 594 height 28
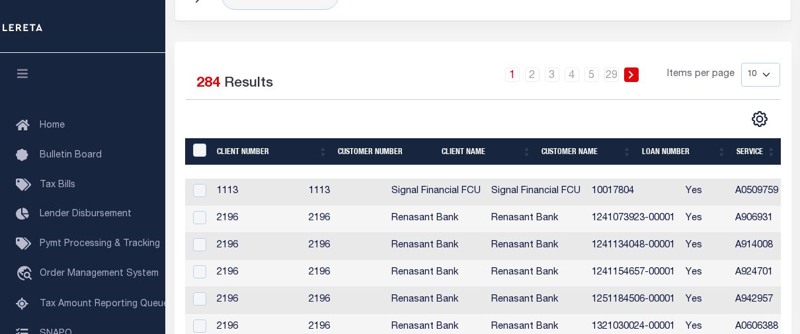
scroll to position [198, 0]
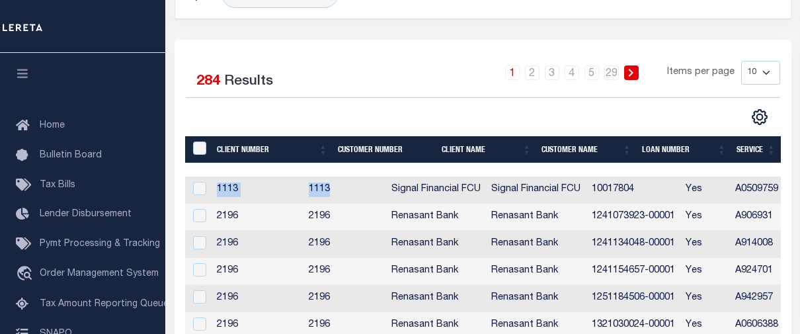
click at [401, 176] on div "Client Number Customer Number Client Name Customer Name Loan Number Service Con…" at bounding box center [483, 291] width 596 height 311
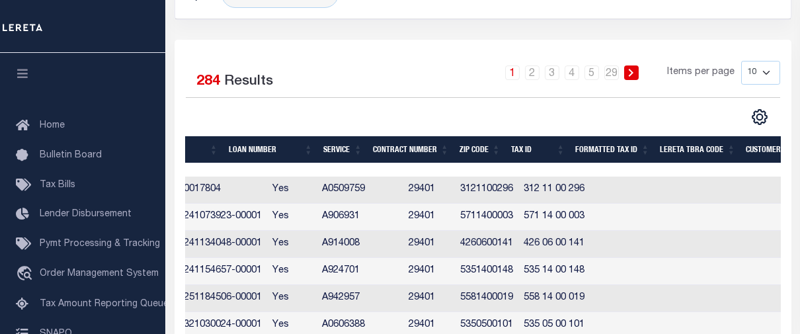
scroll to position [0, 0]
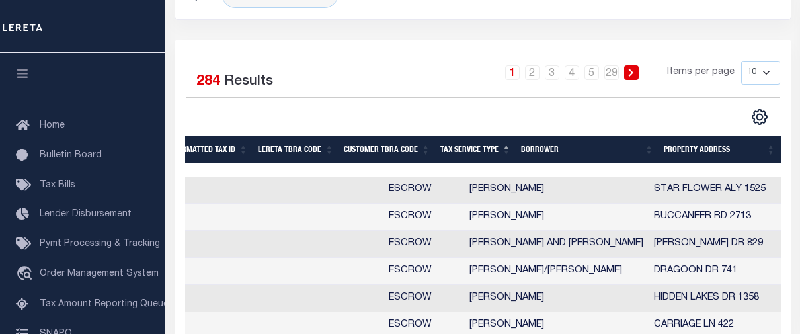
click at [482, 153] on th "Tax Service Type" at bounding box center [475, 149] width 81 height 27
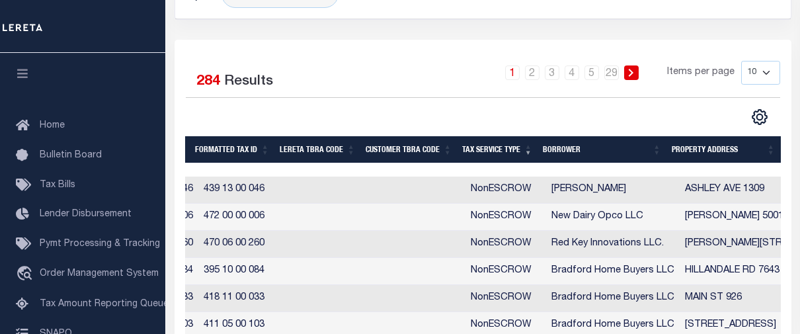
scroll to position [0, 764]
click at [494, 147] on th "Tax Service Type" at bounding box center [497, 149] width 81 height 27
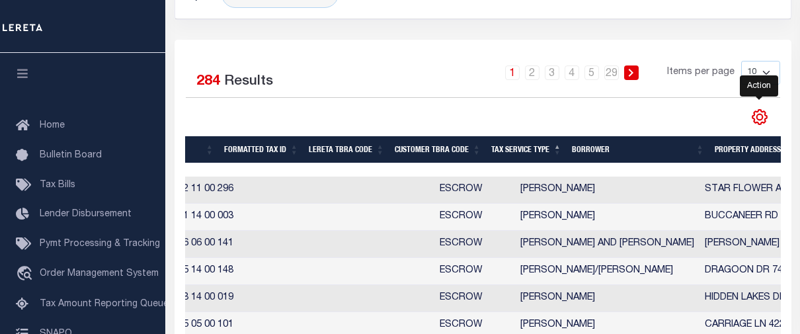
click at [765, 114] on icon "" at bounding box center [759, 117] width 15 height 15
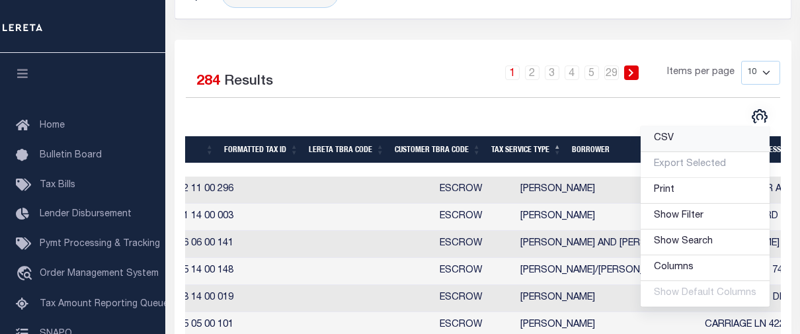
click at [674, 138] on span "CSV" at bounding box center [664, 138] width 20 height 9
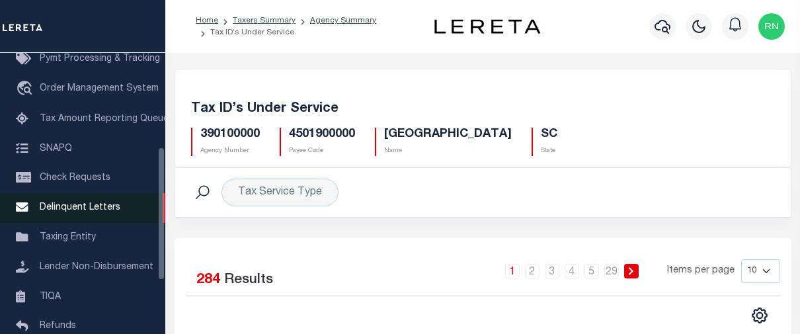
scroll to position [198, 0]
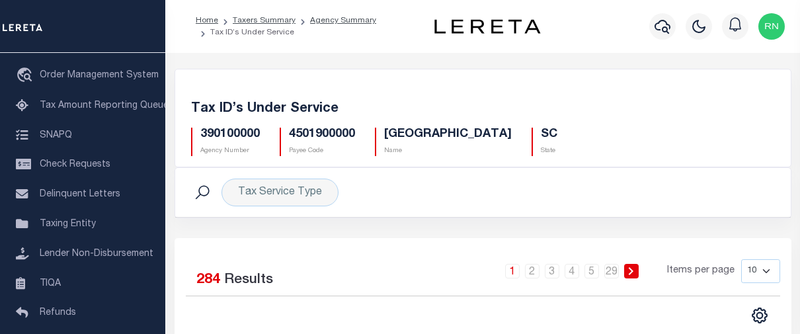
click at [266, 81] on div "Tax ID’s Under Service 390100000 Agency Number 4501900000 Payee Code CHARLESTON…" at bounding box center [483, 118] width 617 height 98
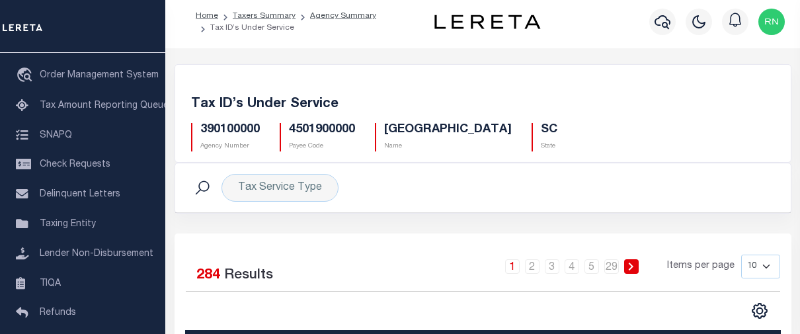
scroll to position [0, 0]
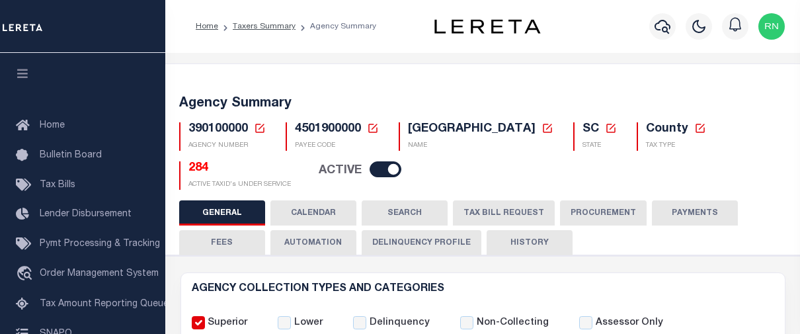
select select
click at [260, 130] on icon at bounding box center [260, 128] width 12 height 12
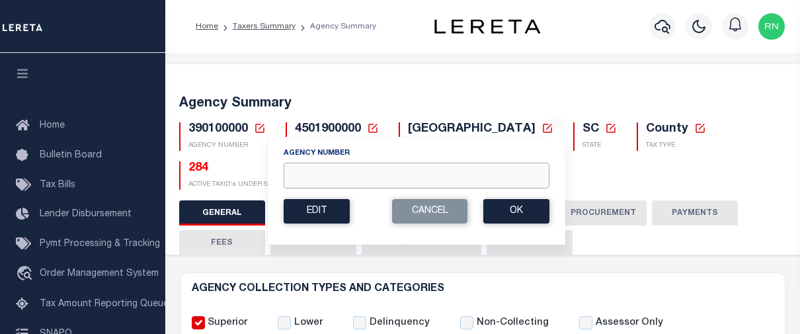
click at [340, 172] on input "Agency Number" at bounding box center [417, 176] width 266 height 26
type input "4"
type input "420570613"
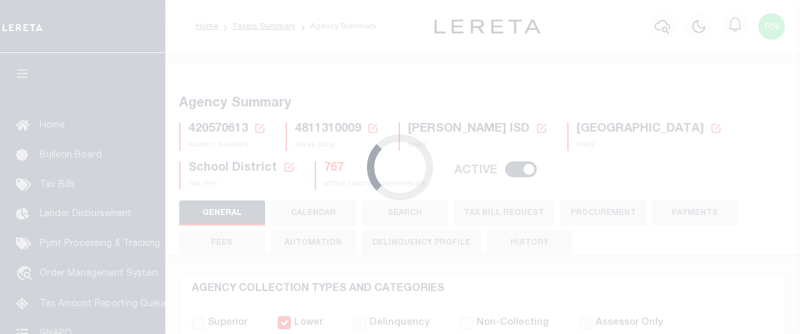
select select
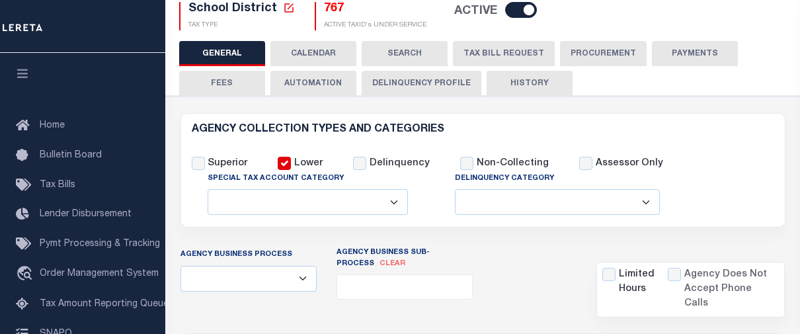
scroll to position [75, 0]
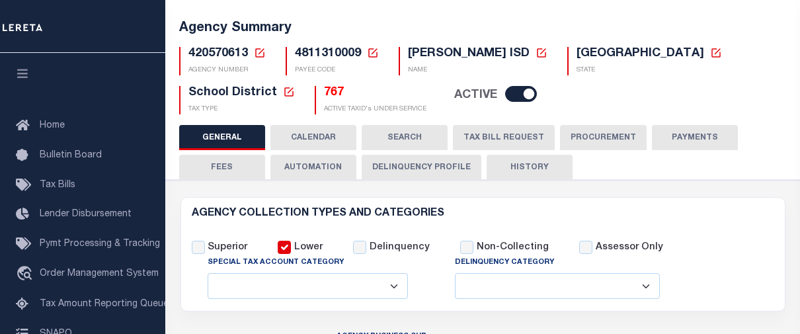
click at [484, 139] on button "TAX BILL REQUEST" at bounding box center [504, 137] width 102 height 25
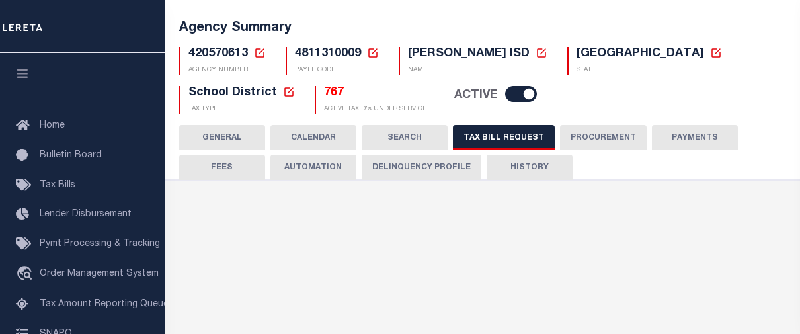
select select "28"
select select "22"
select select "true"
select select "9"
select select "1"
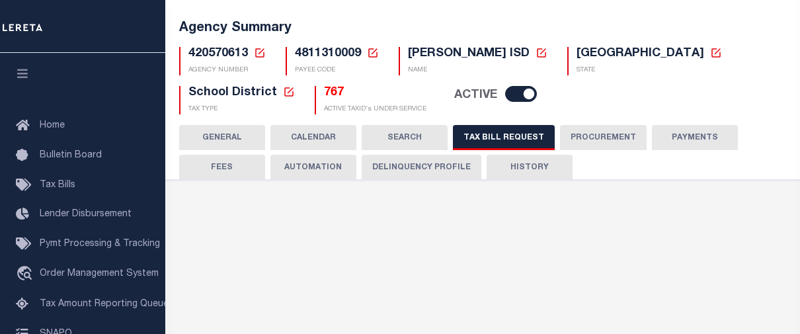
type input "670"
select select
select select "4800143003"
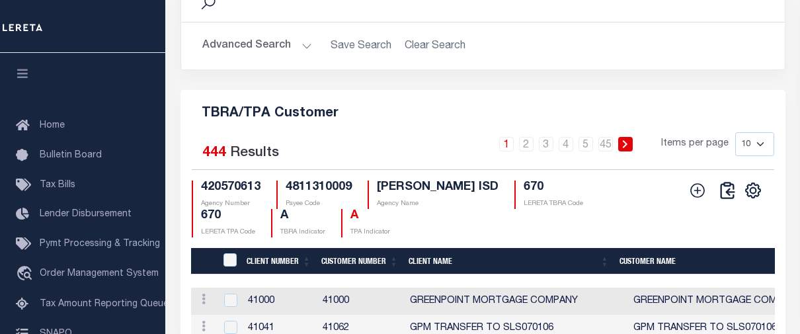
scroll to position [1787, 0]
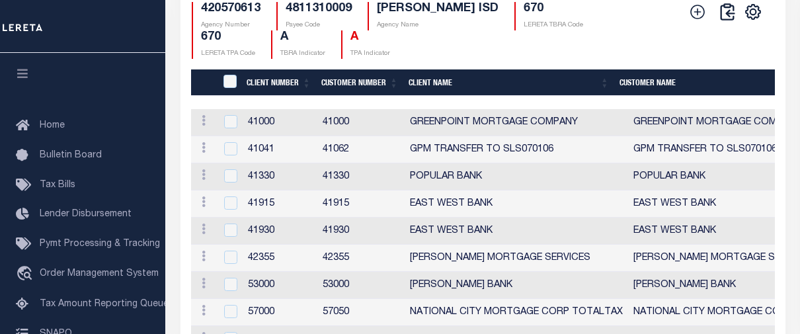
click at [701, 20] on icon at bounding box center [697, 11] width 17 height 17
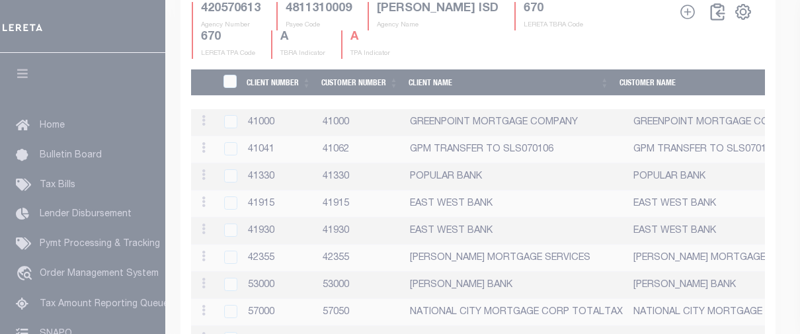
scroll to position [1770, 0]
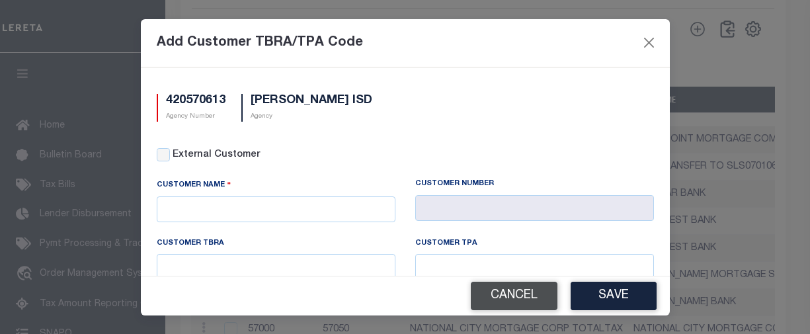
click at [518, 304] on button "Cancel" at bounding box center [514, 296] width 87 height 28
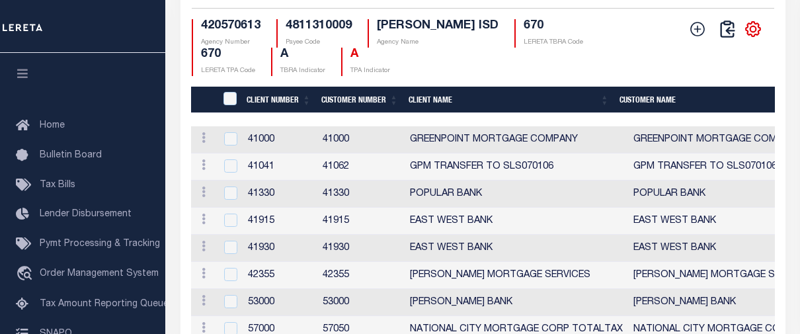
click at [757, 38] on icon "" at bounding box center [752, 28] width 17 height 17
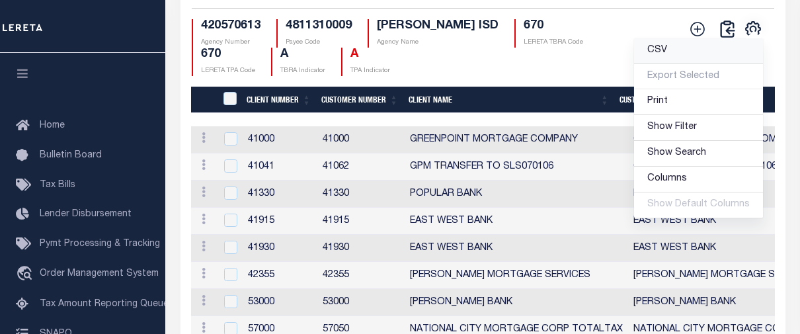
click at [681, 64] on link "CSV" at bounding box center [698, 51] width 129 height 26
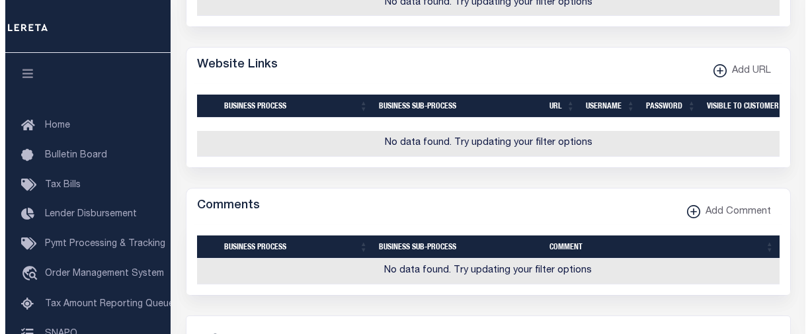
scroll to position [1572, 0]
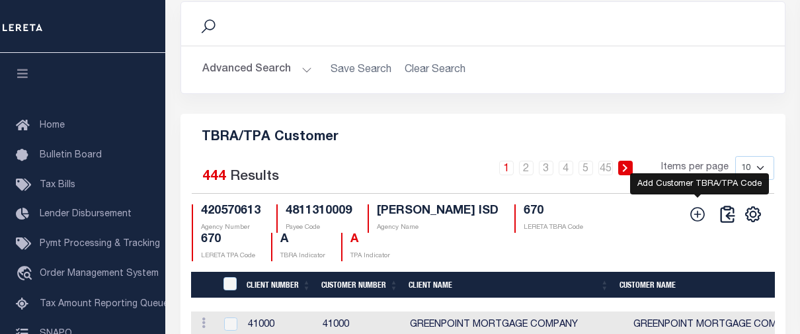
click at [697, 221] on icon at bounding box center [698, 214] width 15 height 15
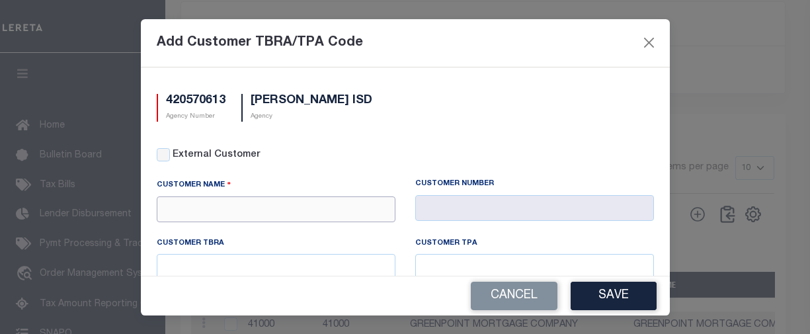
click at [258, 206] on input "text" at bounding box center [276, 209] width 239 height 26
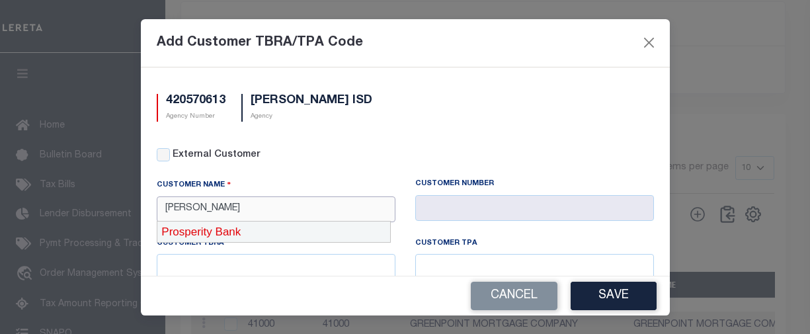
click at [251, 236] on div "Prosperity Bank" at bounding box center [273, 231] width 233 height 21
type input "Prosperity Bank"
type input "1055"
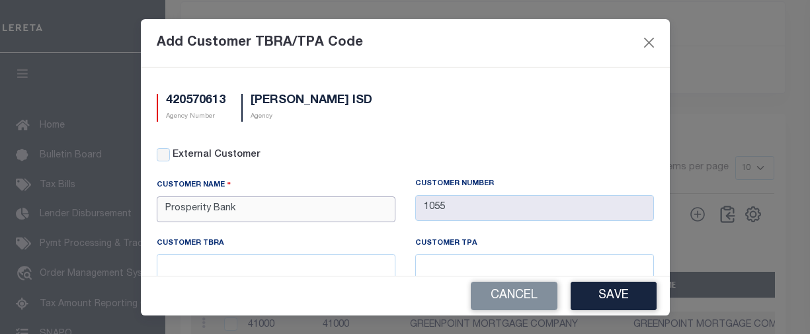
scroll to position [70, 0]
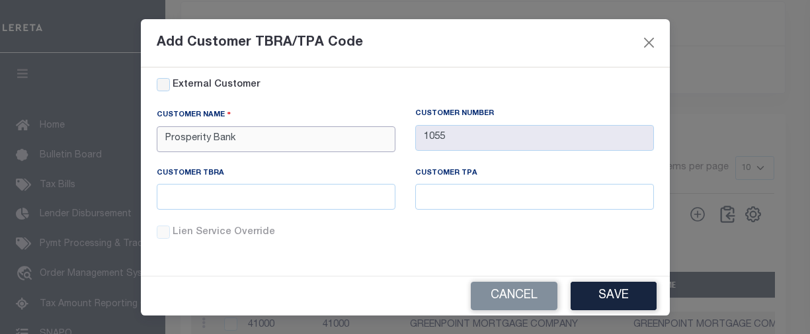
type input "Prosperity Bank"
click at [380, 197] on input "text" at bounding box center [276, 197] width 239 height 26
type input "670"
click at [632, 295] on button "Save" at bounding box center [613, 296] width 86 height 28
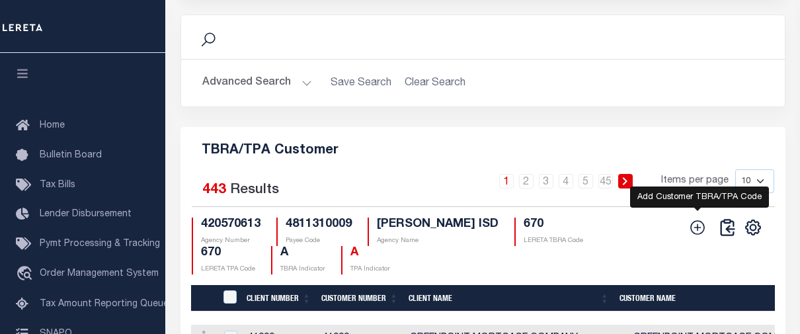
click at [699, 235] on icon at bounding box center [698, 227] width 15 height 15
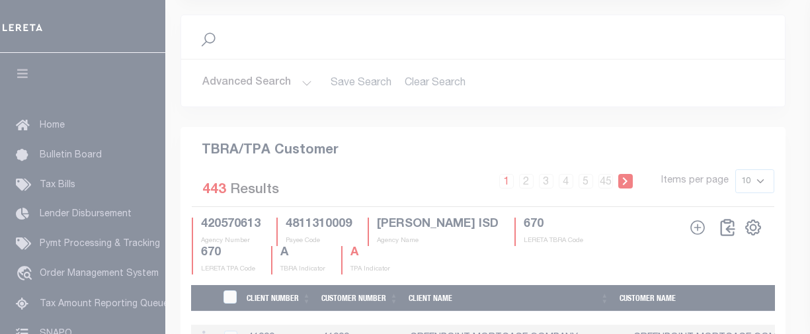
scroll to position [0, 0]
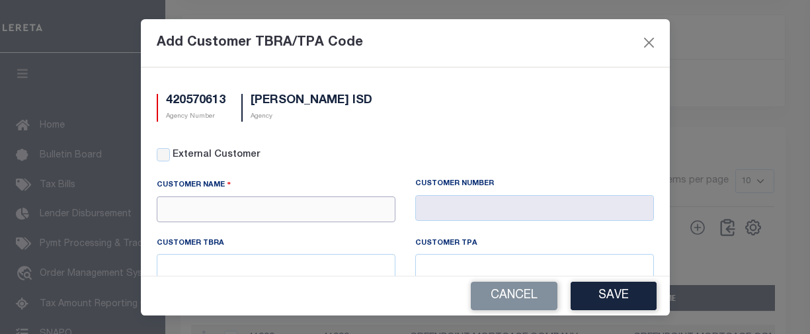
click at [256, 204] on input "text" at bounding box center [276, 209] width 239 height 26
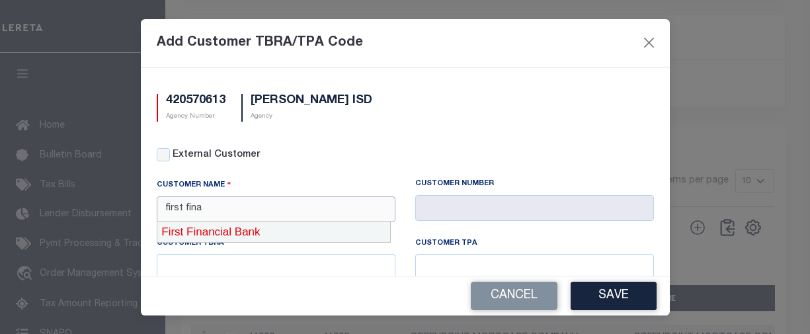
click at [257, 226] on div "First Financial Bank" at bounding box center [273, 231] width 233 height 21
type input "First Financial Bank"
type input "1063"
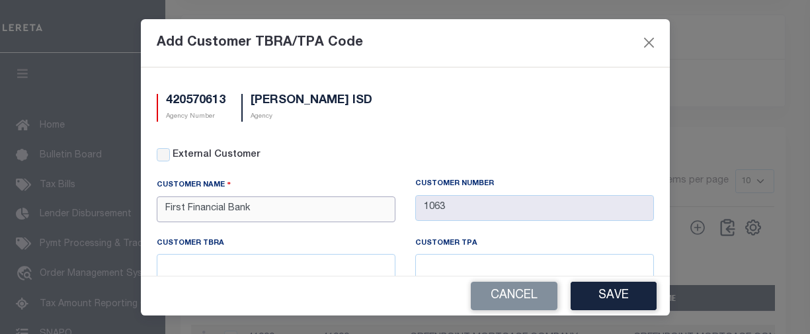
type input "First Financial Bank"
click at [288, 263] on input "text" at bounding box center [276, 267] width 239 height 26
type input "670"
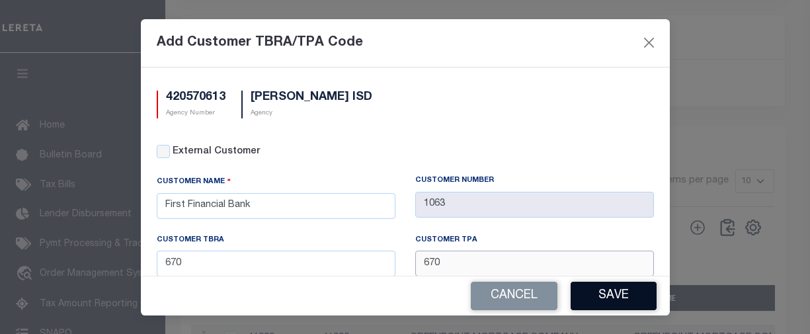
type input "670"
click at [592, 287] on button "Save" at bounding box center [613, 296] width 86 height 28
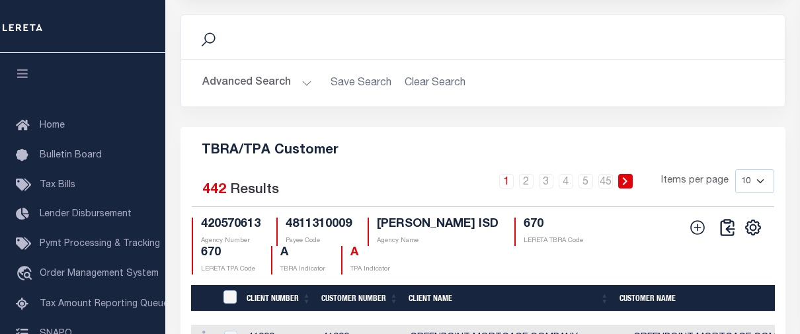
click at [428, 159] on h5 "TBRA/TPA Customer" at bounding box center [483, 147] width 584 height 21
click at [713, 237] on button at bounding box center [727, 227] width 30 height 20
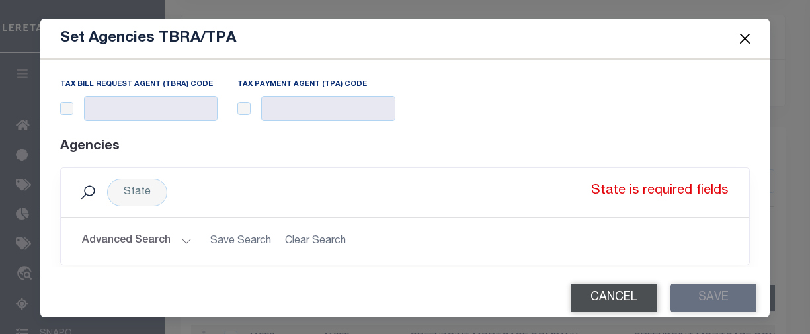
click at [590, 296] on button "Cancel" at bounding box center [613, 298] width 87 height 28
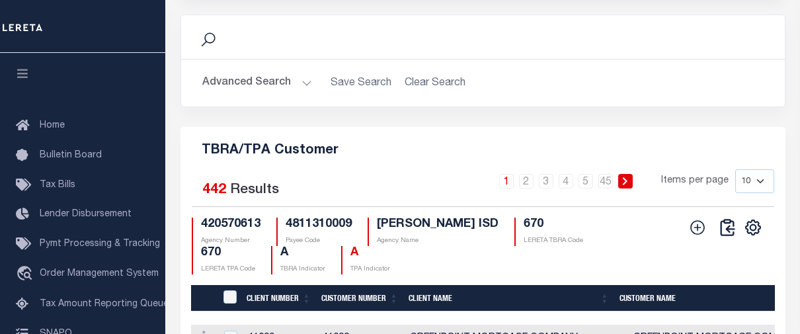
click at [693, 236] on icon at bounding box center [697, 227] width 17 height 17
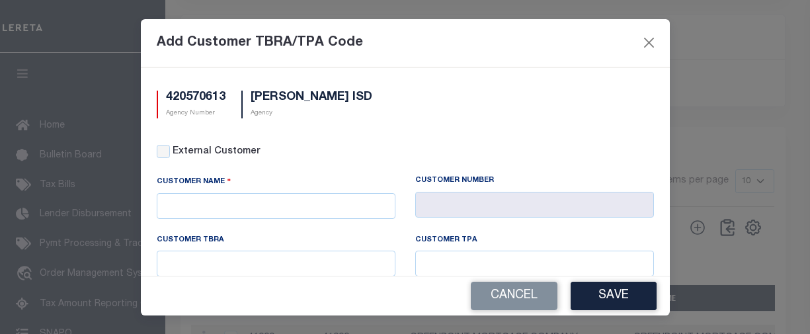
scroll to position [0, 0]
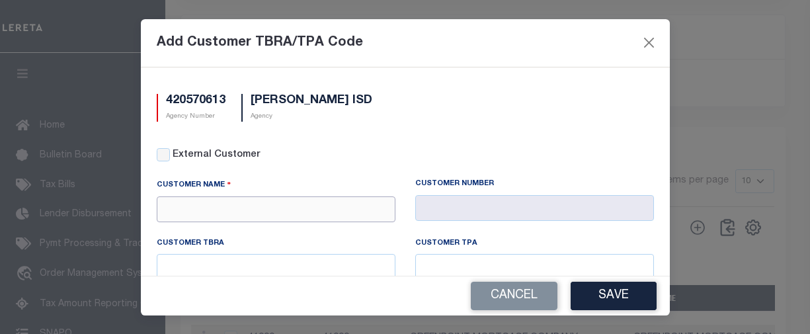
click at [317, 210] on input "text" at bounding box center [276, 209] width 239 height 26
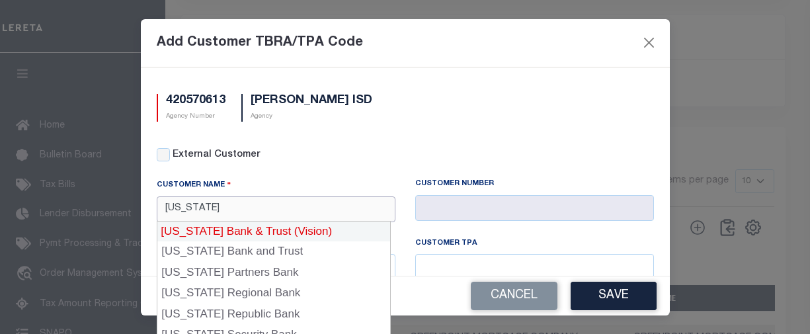
click at [249, 245] on div "[US_STATE] Bank and Trust" at bounding box center [273, 251] width 233 height 21
type input "[US_STATE] Bank and Trust"
type input "1085"
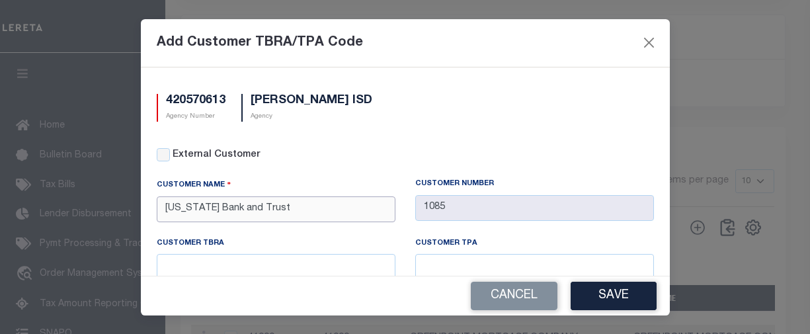
type input "[US_STATE] Bank and Trust"
click at [252, 263] on input "text" at bounding box center [276, 267] width 239 height 26
type input "670"
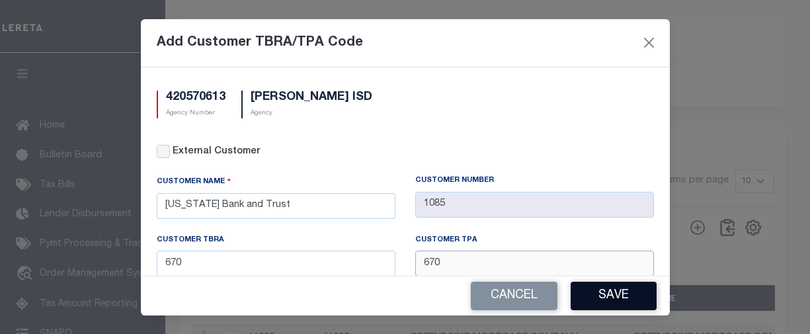
type input "670"
drag, startPoint x: 637, startPoint y: 300, endPoint x: 591, endPoint y: 305, distance: 46.6
click at [637, 300] on button "Save" at bounding box center [613, 296] width 86 height 28
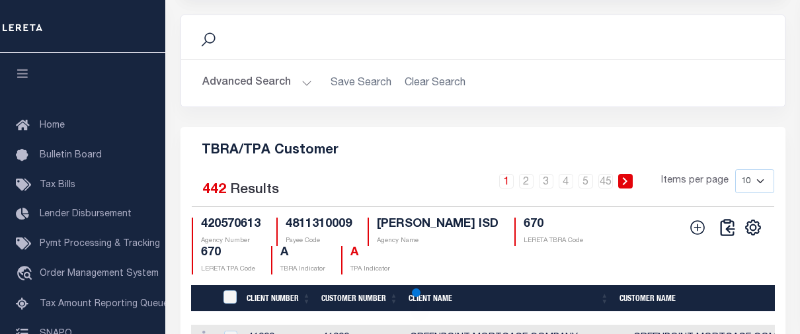
click at [656, 159] on h5 "TBRA/TPA Customer" at bounding box center [483, 147] width 584 height 21
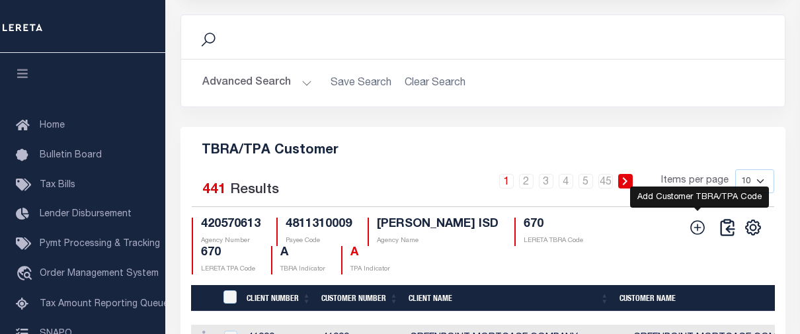
click at [696, 236] on icon at bounding box center [697, 227] width 17 height 17
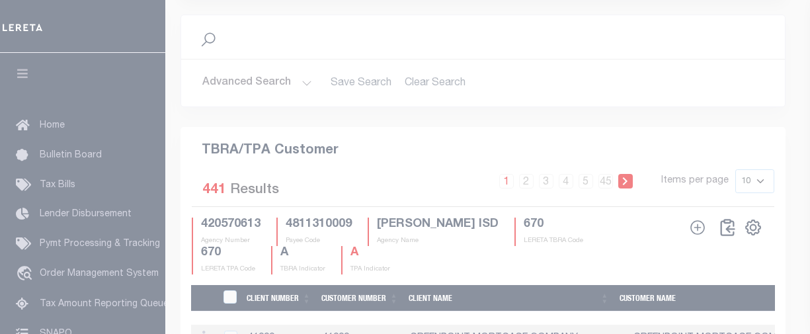
scroll to position [0, 0]
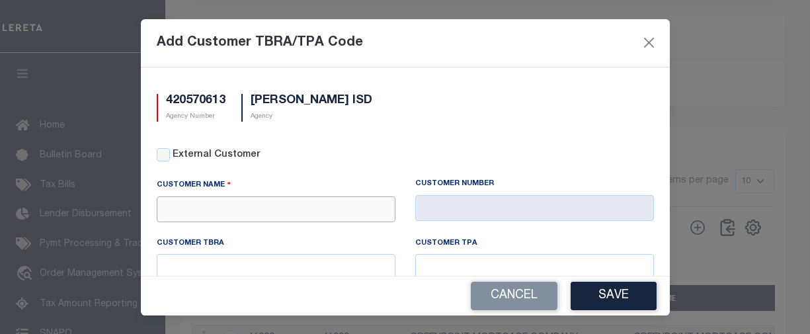
click at [325, 213] on input "text" at bounding box center [276, 209] width 239 height 26
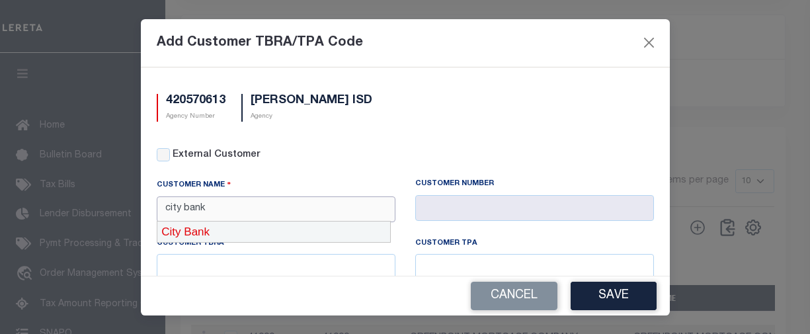
click at [320, 225] on div "City Bank" at bounding box center [273, 231] width 233 height 21
type input "City Bank"
type input "1096"
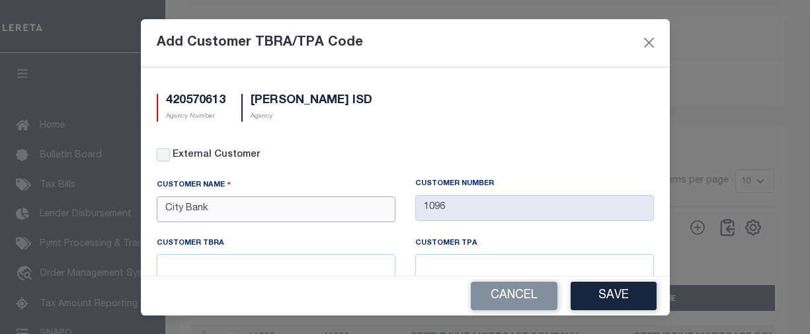
type input "City Bank"
click at [301, 268] on input "text" at bounding box center [276, 267] width 239 height 26
type input "670"
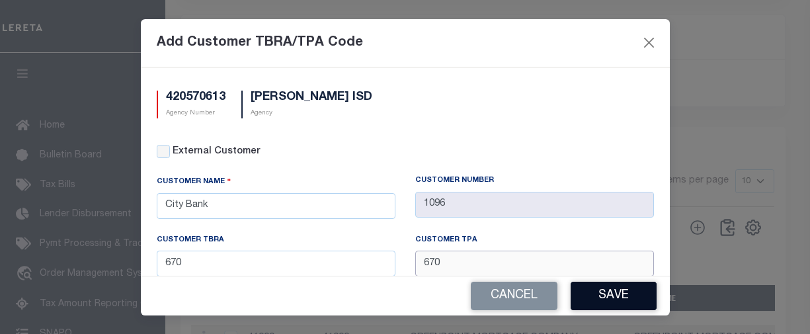
type input "670"
click at [593, 289] on button "Save" at bounding box center [613, 296] width 86 height 28
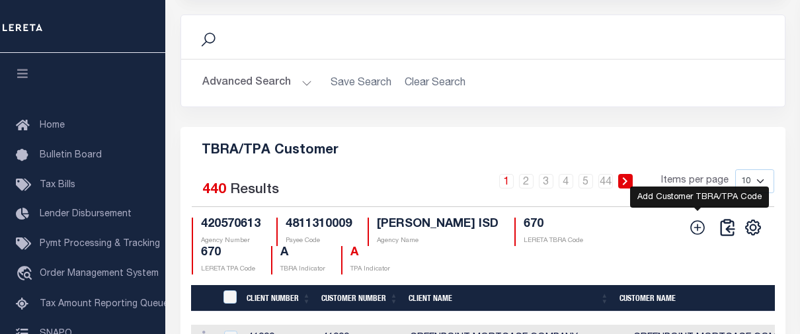
click at [692, 235] on icon at bounding box center [698, 227] width 15 height 15
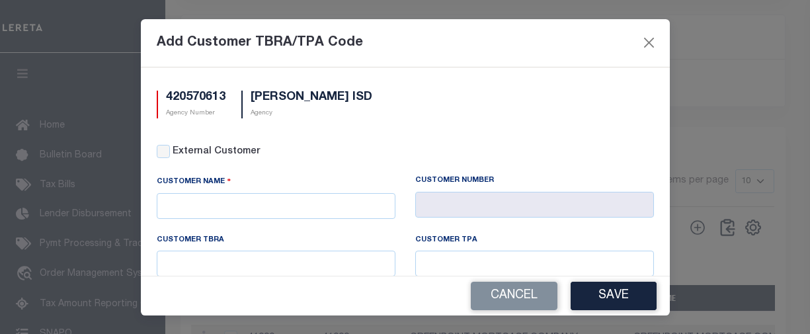
scroll to position [0, 0]
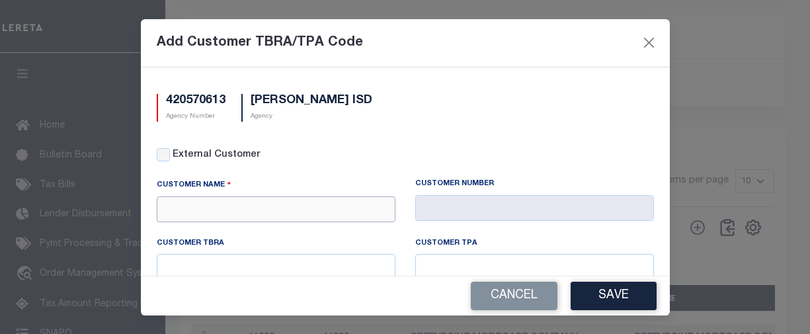
click at [312, 215] on input "text" at bounding box center [276, 209] width 239 height 26
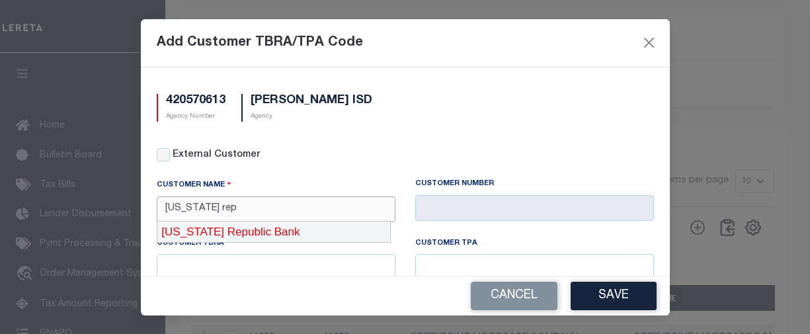
click at [311, 227] on div "[US_STATE] Republic Bank" at bounding box center [273, 231] width 233 height 21
type input "[US_STATE] Republic Bank"
type input "1108"
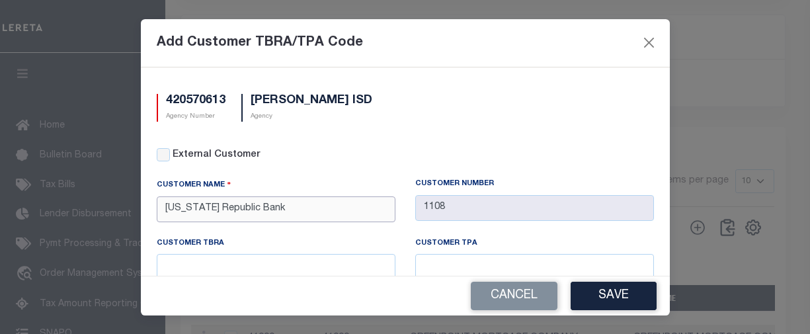
type input "[US_STATE] Republic Bank"
click at [306, 260] on input "text" at bounding box center [276, 267] width 239 height 26
type input "670"
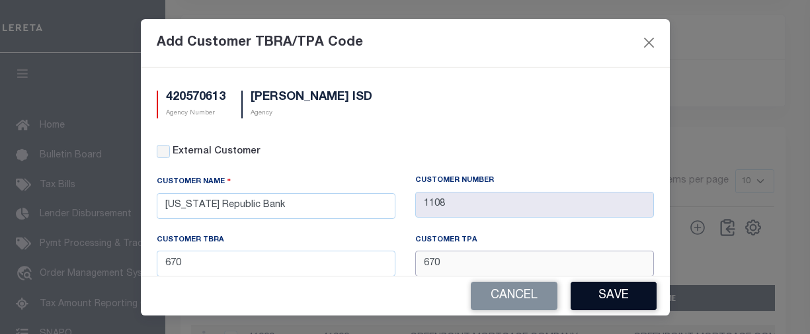
type input "670"
click at [613, 290] on button "Save" at bounding box center [613, 296] width 86 height 28
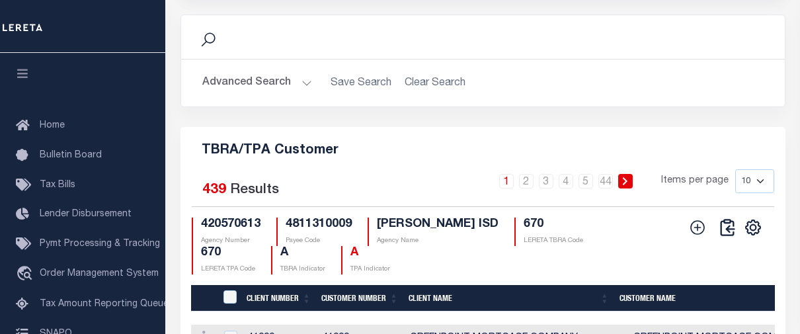
click at [454, 159] on h5 "TBRA/TPA Customer" at bounding box center [483, 147] width 584 height 21
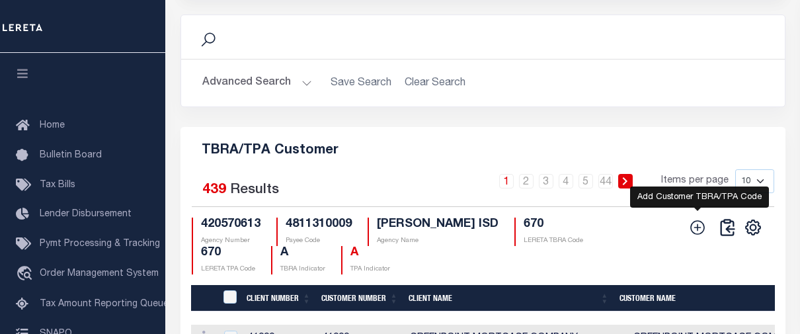
click at [700, 236] on icon at bounding box center [697, 227] width 17 height 17
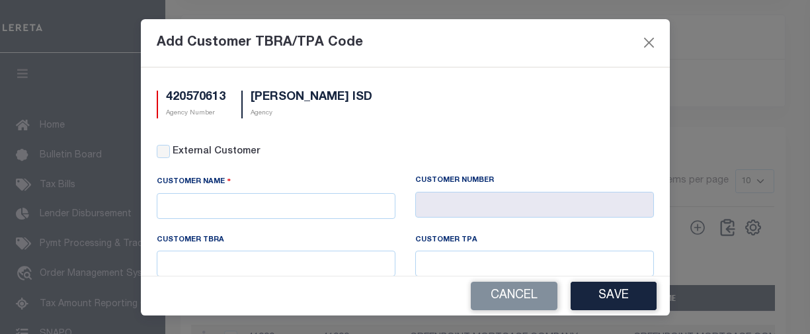
scroll to position [0, 0]
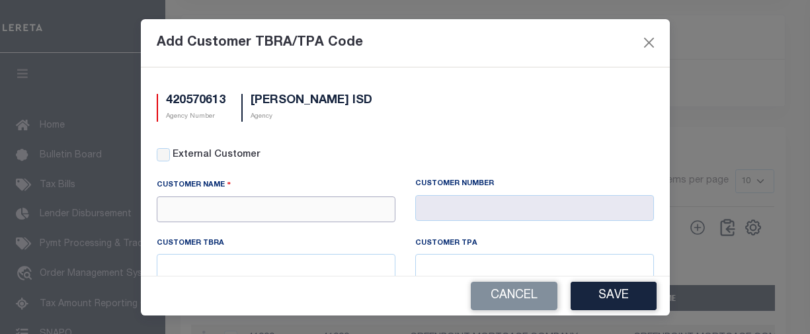
click at [300, 213] on input "text" at bounding box center [276, 209] width 239 height 26
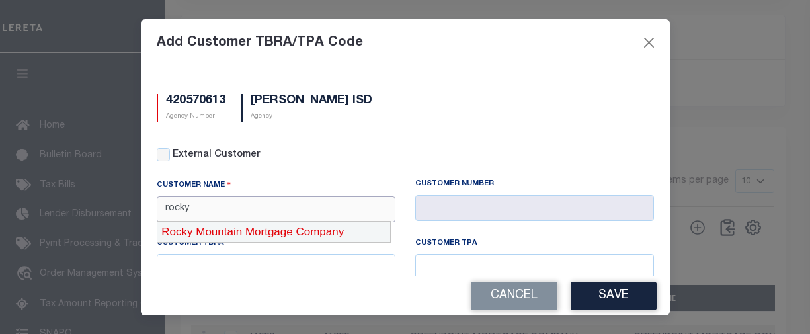
click at [299, 233] on div "Rocky Mountain Mortgage Company" at bounding box center [273, 231] width 233 height 21
type input "Rocky Mountain Mortgage Company"
type input "1114"
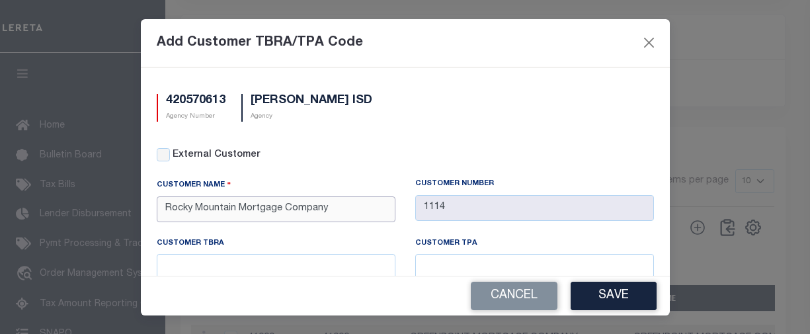
type input "Rocky Mountain Mortgage Company"
click at [300, 264] on input "text" at bounding box center [276, 267] width 239 height 26
type input "670"
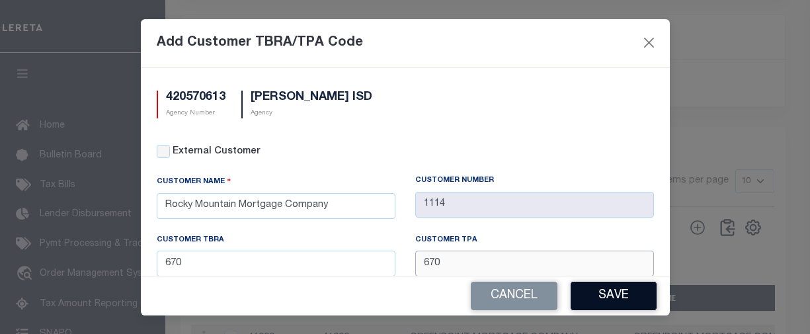
type input "670"
click at [605, 291] on button "Save" at bounding box center [613, 296] width 86 height 28
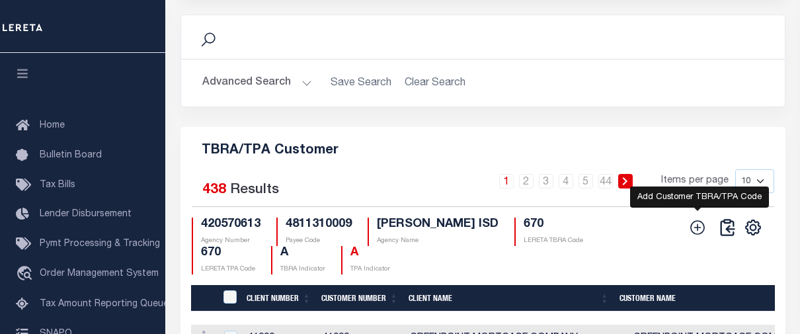
click at [705, 236] on icon at bounding box center [697, 227] width 17 height 17
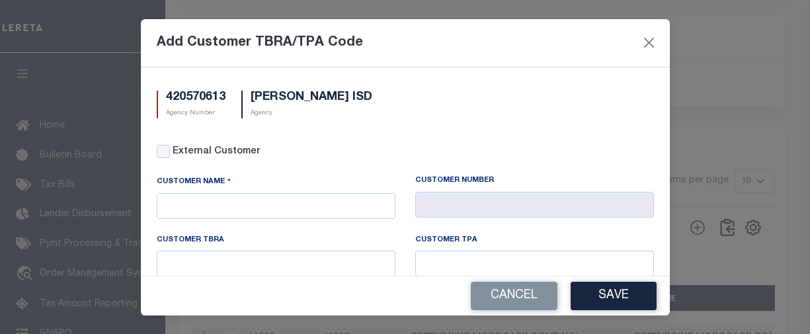
scroll to position [0, 0]
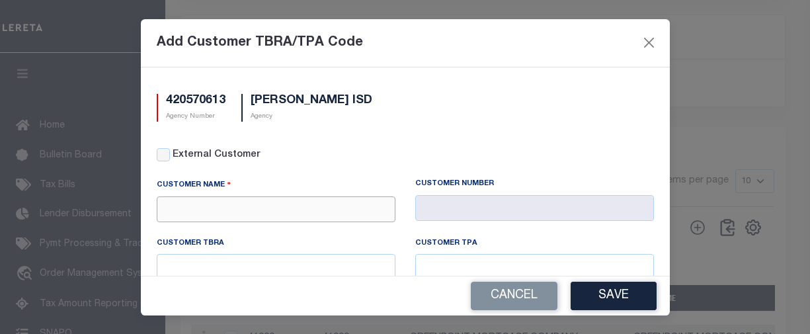
click at [347, 215] on input "text" at bounding box center [276, 209] width 239 height 26
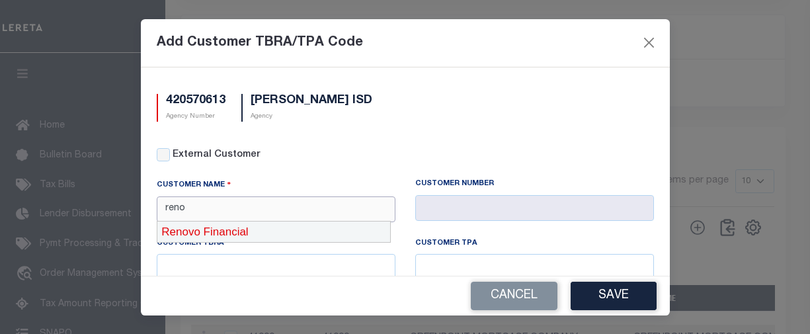
click at [320, 232] on div "Renovo Financial" at bounding box center [273, 231] width 233 height 21
type input "Renovo Financial"
type input "2241"
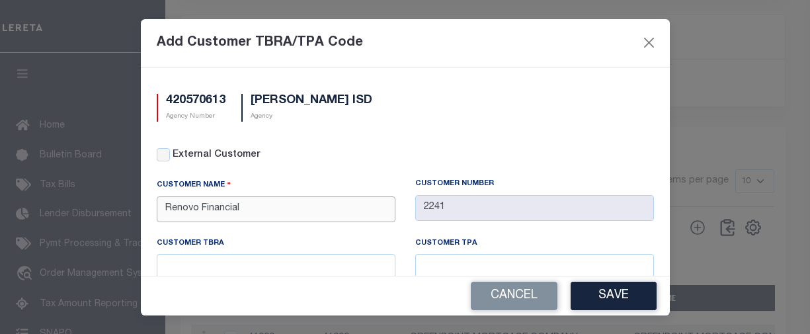
type input "Renovo Financial"
click at [296, 272] on input "text" at bounding box center [276, 267] width 239 height 26
type input "670"
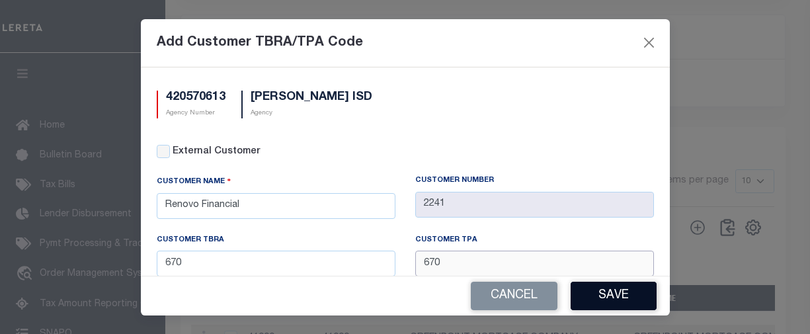
type input "670"
click at [600, 288] on button "Save" at bounding box center [613, 296] width 86 height 28
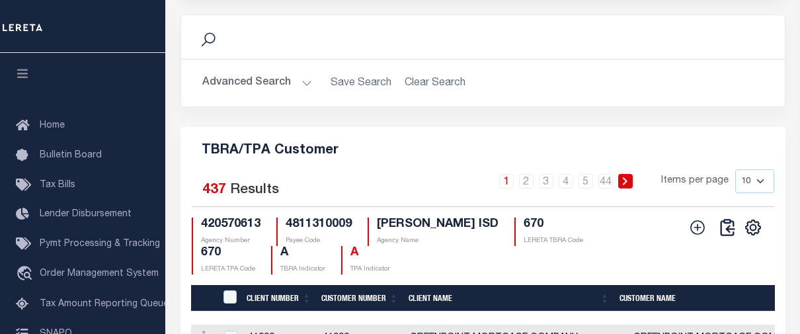
click at [436, 157] on h5 "TBRA/TPA Customer" at bounding box center [483, 147] width 584 height 21
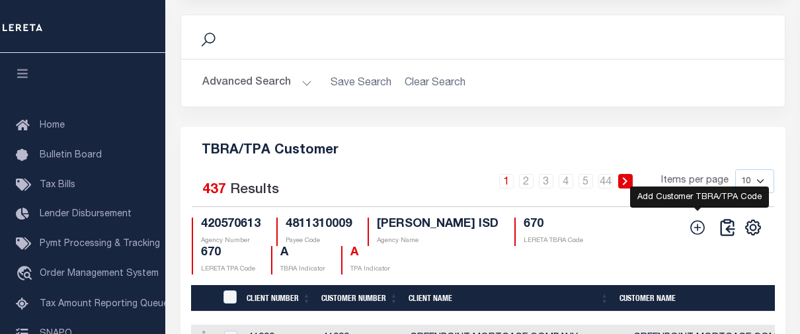
click at [705, 236] on icon at bounding box center [697, 227] width 17 height 17
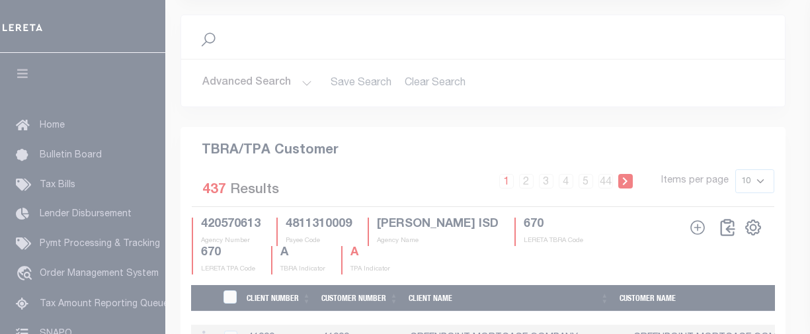
scroll to position [0, 0]
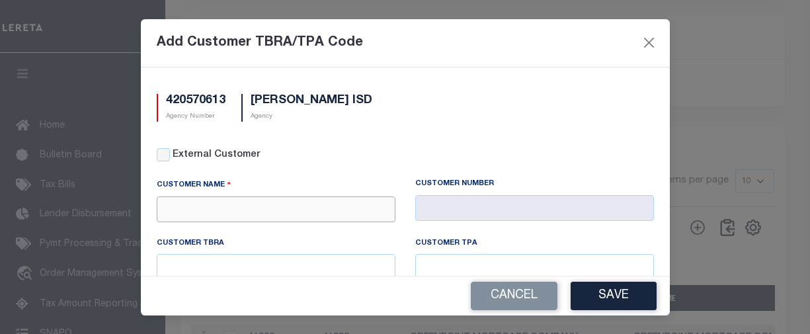
click at [330, 217] on input "text" at bounding box center [276, 209] width 239 height 26
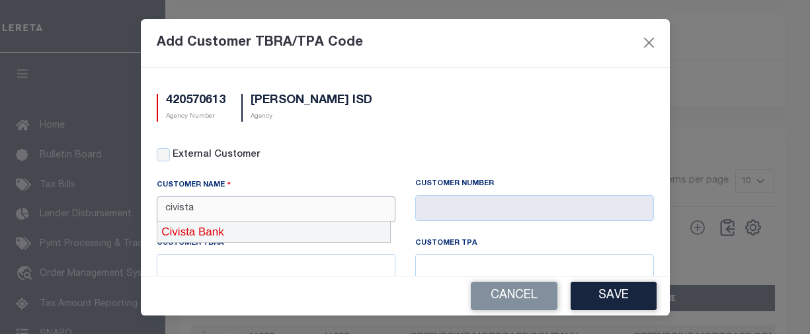
click at [334, 223] on div "Civista Bank" at bounding box center [273, 231] width 233 height 21
type input "Civista Bank"
type input "2259"
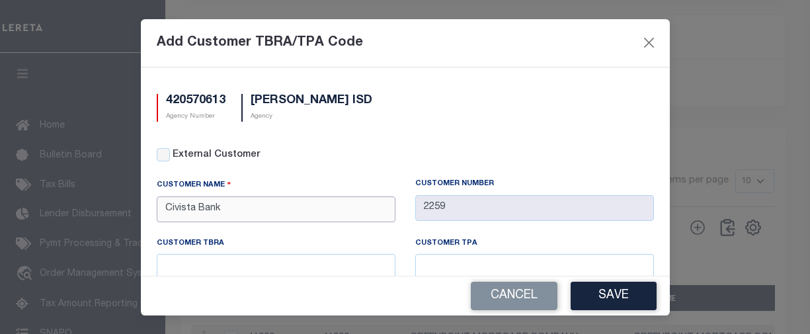
type input "Civista Bank"
click at [306, 276] on div "Cancel Save" at bounding box center [405, 295] width 529 height 39
click at [306, 272] on input "text" at bounding box center [276, 267] width 239 height 26
type input "670"
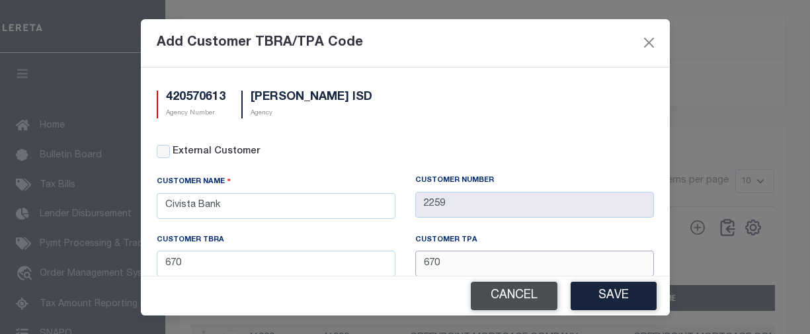
type input "670"
click at [506, 288] on button "Cancel" at bounding box center [514, 296] width 87 height 28
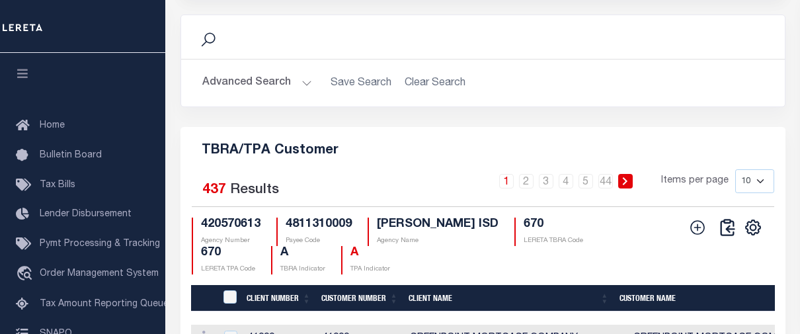
click at [703, 235] on icon at bounding box center [698, 227] width 15 height 15
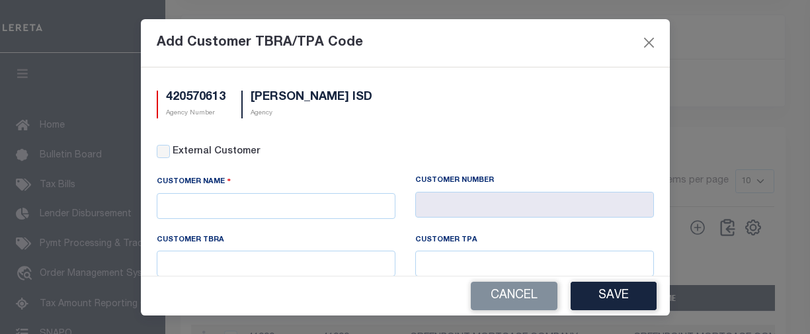
scroll to position [0, 0]
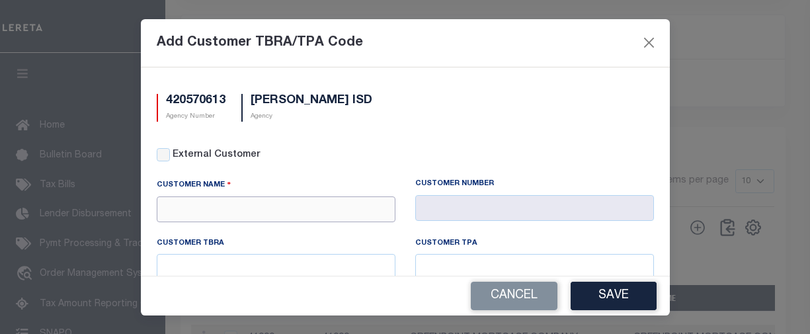
click at [248, 212] on input "text" at bounding box center [276, 209] width 239 height 26
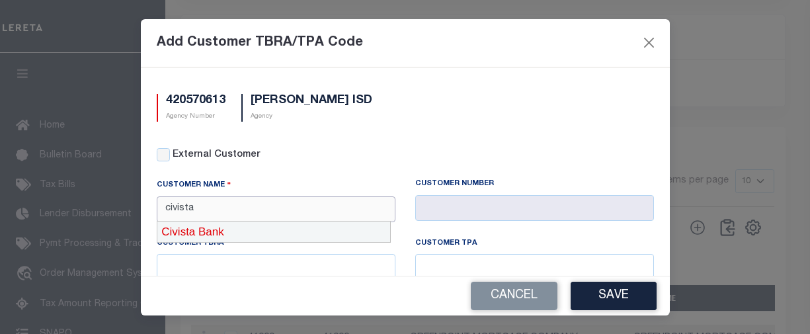
click at [258, 233] on div "Civista Bank" at bounding box center [273, 231] width 233 height 21
type input "Civista Bank"
type input "2259"
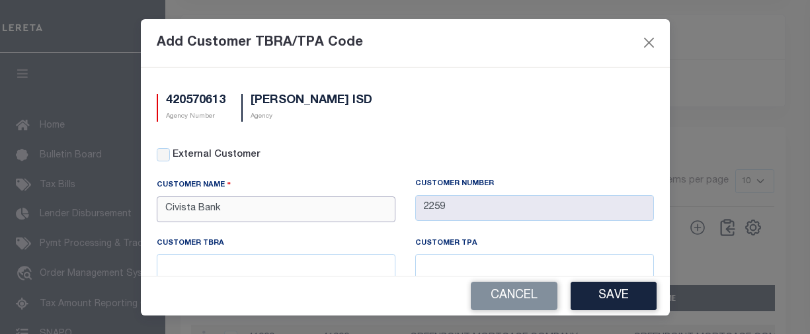
type input "Civista Bank"
click at [288, 270] on input "text" at bounding box center [276, 267] width 239 height 26
type input "670"
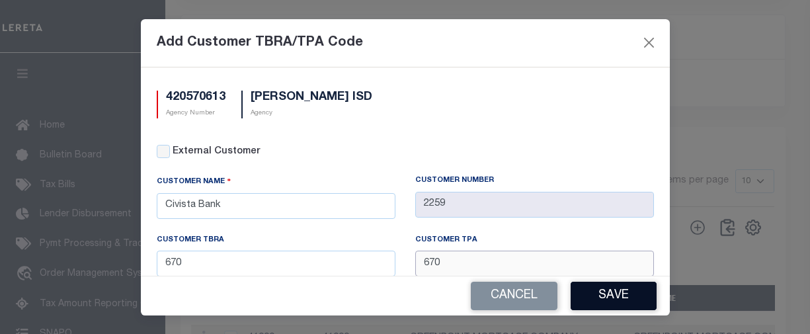
type input "670"
click at [592, 293] on button "Save" at bounding box center [613, 296] width 86 height 28
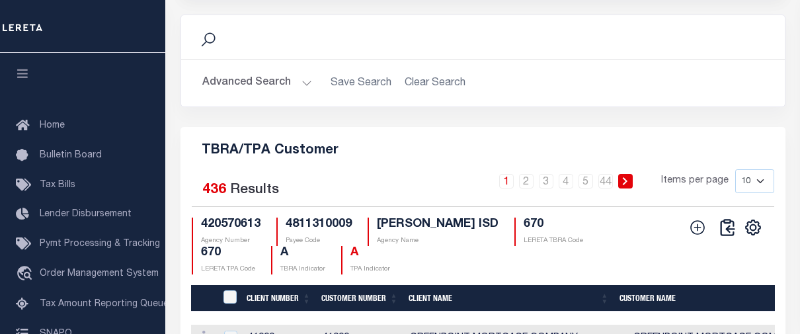
drag, startPoint x: 614, startPoint y: 140, endPoint x: 662, endPoint y: 175, distance: 59.2
click at [614, 127] on div "Search Advanced Search Save Search Clear Search Is Is" at bounding box center [483, 71] width 625 height 112
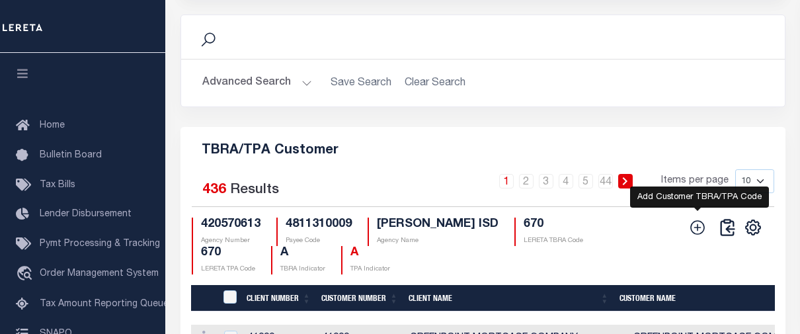
click at [701, 235] on icon at bounding box center [698, 227] width 15 height 15
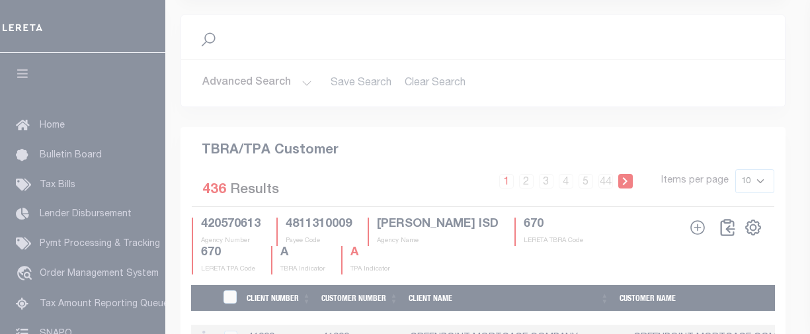
scroll to position [0, 0]
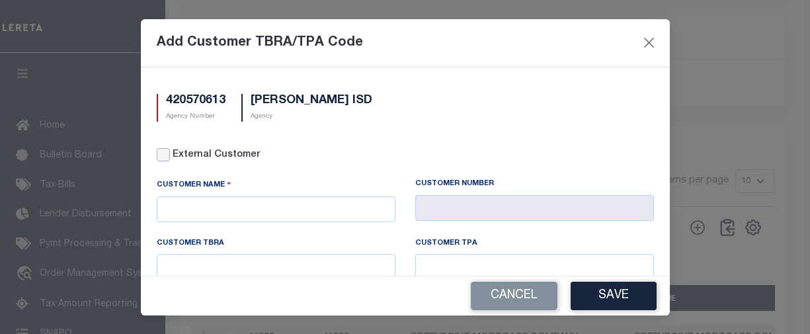
click at [165, 149] on input "External Customer" at bounding box center [163, 154] width 13 height 13
checkbox input "true"
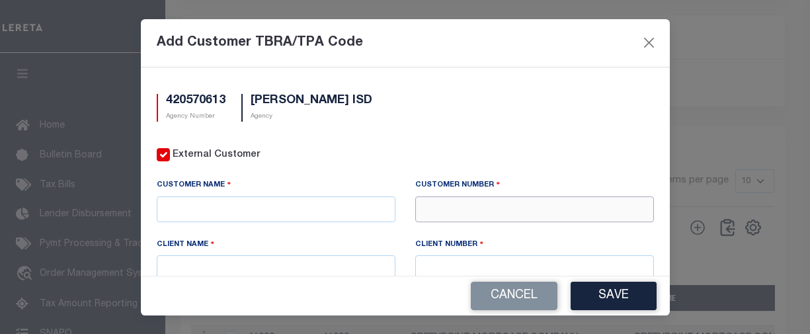
click at [520, 206] on input "text" at bounding box center [534, 209] width 239 height 26
type input "37060"
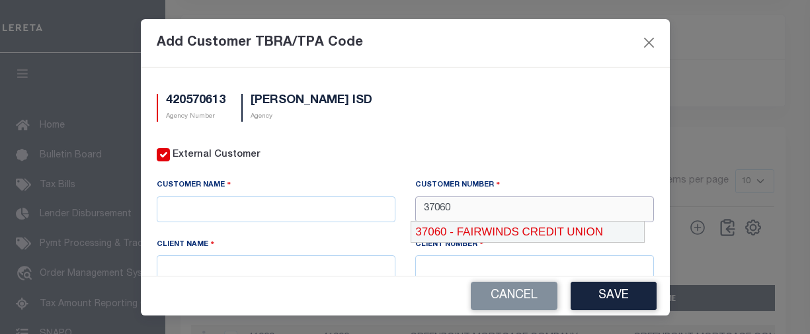
click at [520, 229] on div "37060 - FAIRWINDS CREDIT UNION" at bounding box center [527, 231] width 233 height 21
type input "FAIRWINDS CREDIT UNION"
type input "37060"
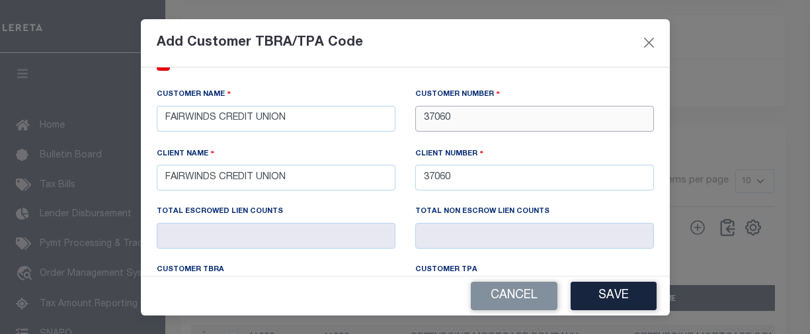
scroll to position [198, 0]
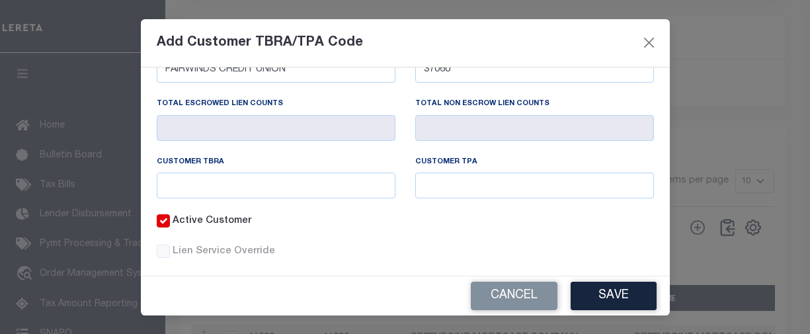
type input "37060"
click at [318, 190] on input "text" at bounding box center [276, 186] width 239 height 26
type input "670"
click at [623, 290] on button "Save" at bounding box center [613, 296] width 86 height 28
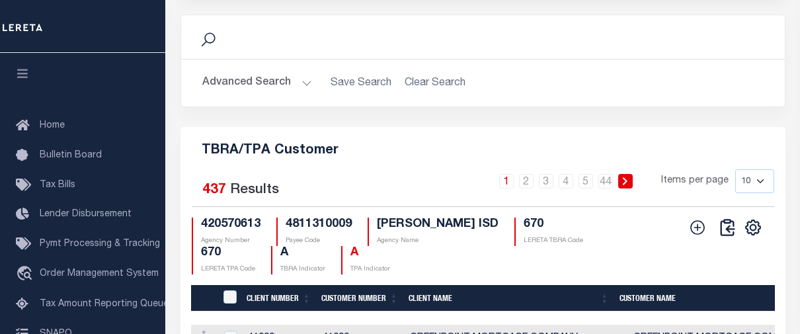
click at [490, 156] on h5 "TBRA/TPA Customer" at bounding box center [483, 147] width 584 height 21
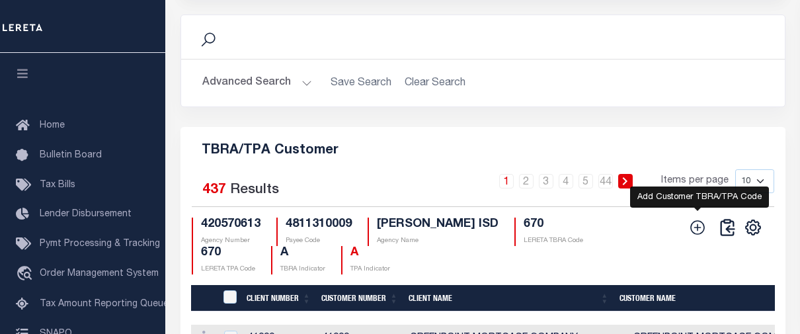
click at [696, 236] on icon at bounding box center [697, 227] width 17 height 17
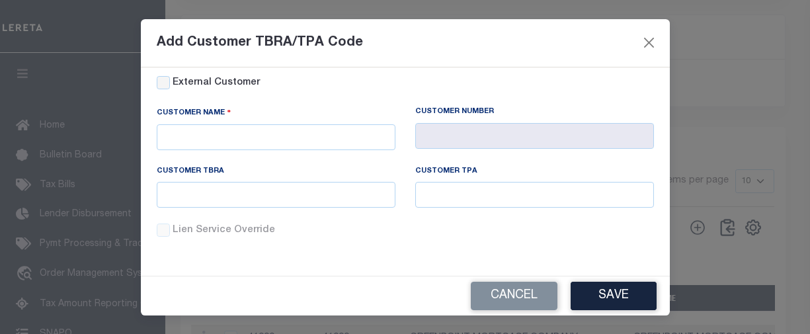
scroll to position [0, 0]
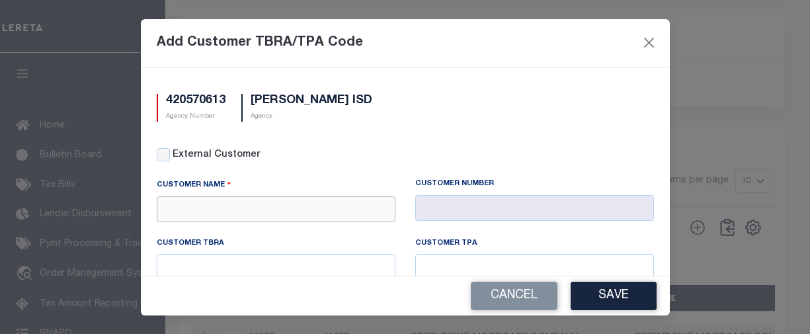
click at [301, 210] on input "text" at bounding box center [276, 209] width 239 height 26
click at [172, 151] on div "External Customer" at bounding box center [405, 155] width 497 height 15
click at [169, 155] on input "External Customer" at bounding box center [163, 154] width 13 height 13
checkbox input "true"
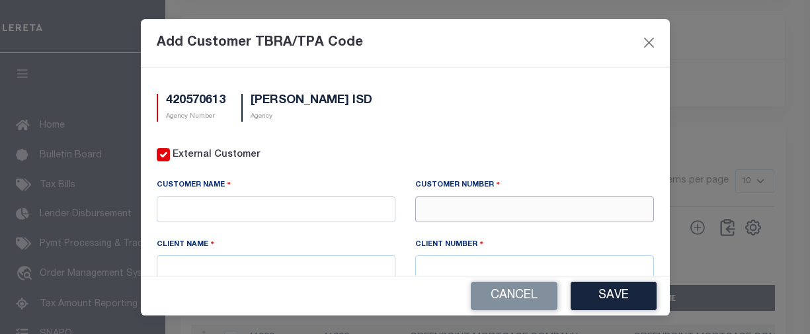
click at [437, 214] on input "text" at bounding box center [534, 209] width 239 height 26
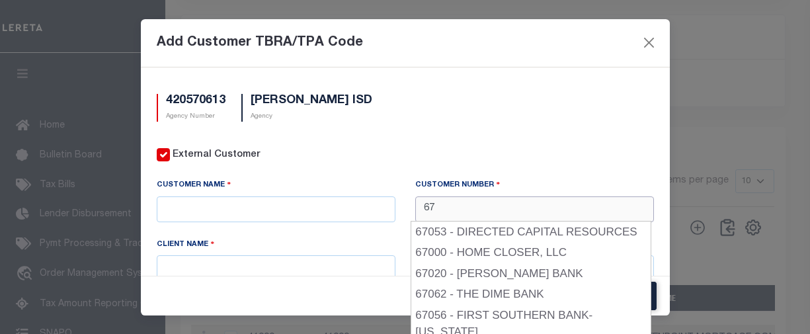
type input "6"
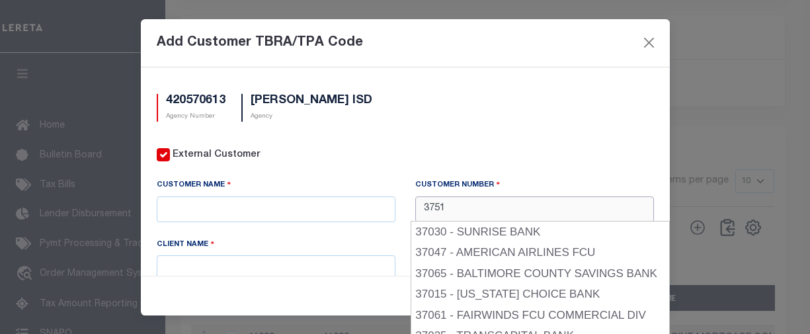
type input "37510"
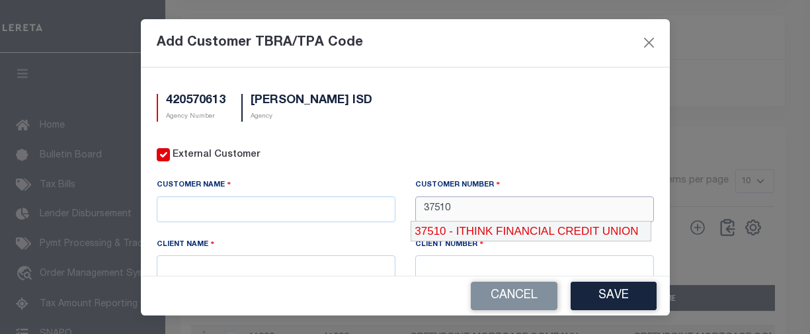
click at [484, 221] on div "37510 - ITHINK FINANCIAL CREDIT UNION" at bounding box center [530, 231] width 241 height 21
type input "ITHINK FINANCIAL CREDIT UNION"
type input "37510"
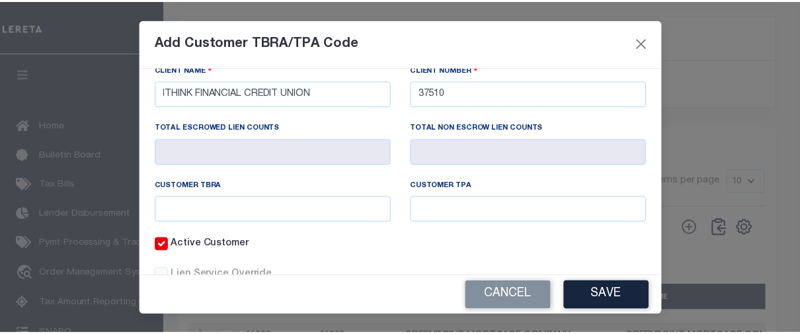
scroll to position [198, 0]
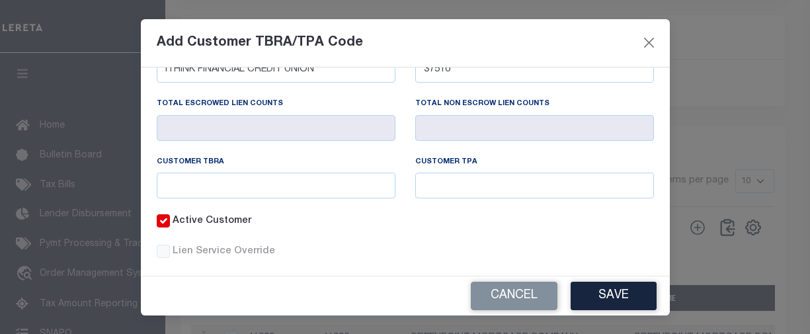
type input "37510"
click at [278, 181] on input "text" at bounding box center [276, 186] width 239 height 26
type input "670"
drag, startPoint x: 383, startPoint y: 252, endPoint x: 414, endPoint y: 252, distance: 31.1
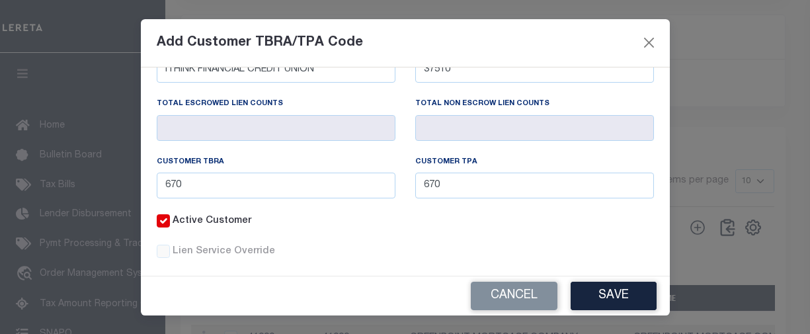
click at [383, 252] on label "Lien Service Override" at bounding box center [413, 252] width 481 height 15
click at [0, 0] on input "Lien Service Override" at bounding box center [0, 0] width 0 height 0
click at [594, 289] on button "Save" at bounding box center [613, 296] width 86 height 28
